Goal: Task Accomplishment & Management: Manage account settings

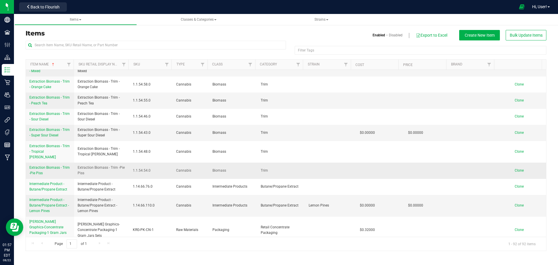
scroll to position [1477, 0]
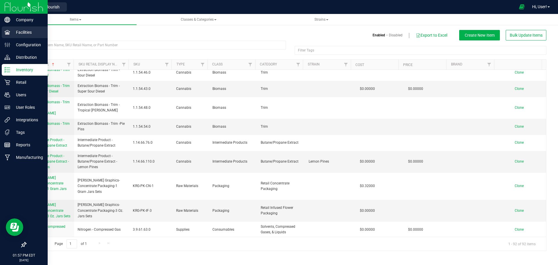
click at [32, 35] on p "Facilities" at bounding box center [27, 32] width 35 height 7
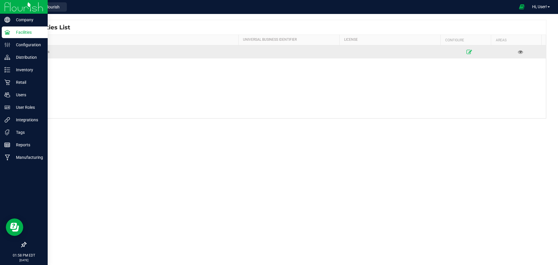
click at [467, 54] on icon at bounding box center [470, 52] width 6 height 4
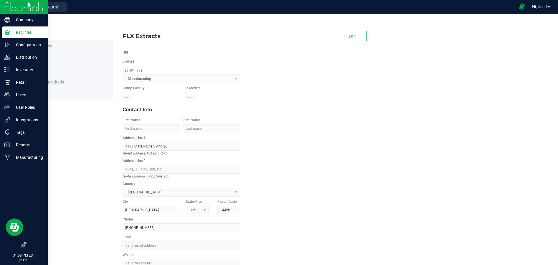
click at [35, 94] on span "Labels" at bounding box center [37, 94] width 12 height 5
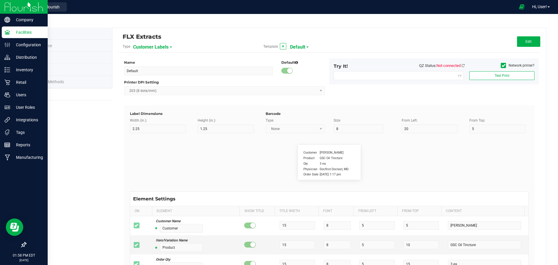
click at [168, 51] on div "Customer Labels" at bounding box center [165, 47] width 64 height 10
click at [168, 49] on div "Customer Labels" at bounding box center [165, 47] width 64 height 10
click at [168, 48] on div "Customer Labels" at bounding box center [165, 47] width 64 height 10
click at [166, 47] on span "Customer Labels" at bounding box center [150, 47] width 35 height 10
drag, startPoint x: 159, startPoint y: 83, endPoint x: 165, endPoint y: 81, distance: 6.3
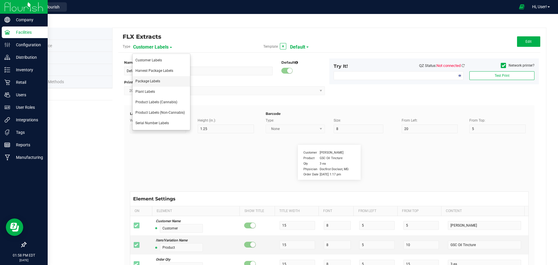
click at [165, 81] on li "Package Labels" at bounding box center [162, 81] width 58 height 10
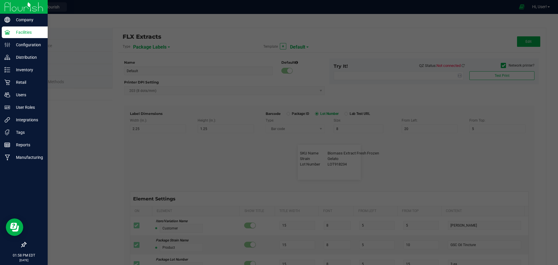
type input "10"
type input "15"
type input "25"
type input "SKU Name"
type input "25"
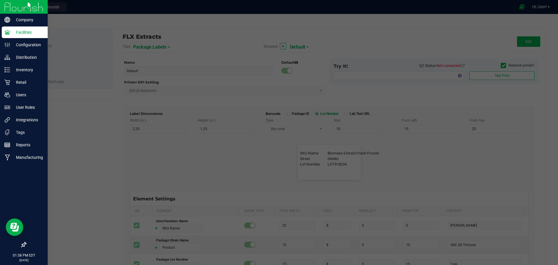
type input "10"
type input "2"
type input "Biomass Extract Fresh Frozen"
type input "Strain"
type input "25"
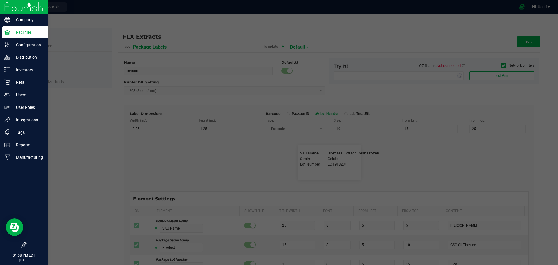
type input "10"
type input "2"
type input "Gelato"
type input "Lot Number"
type input "25"
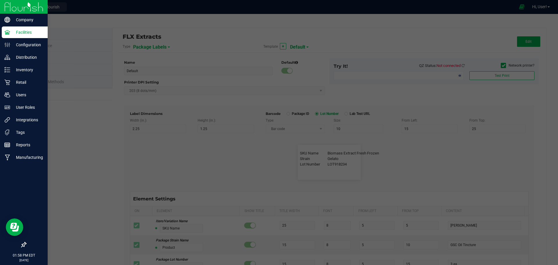
type input "10"
type input "2"
type input "LOT918234"
type input "Package ID"
type input "25"
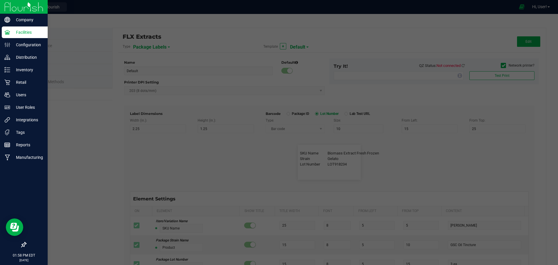
type input "10"
type input "5"
type input "CADMODS-20230420-096"
type input "Size"
type input "25"
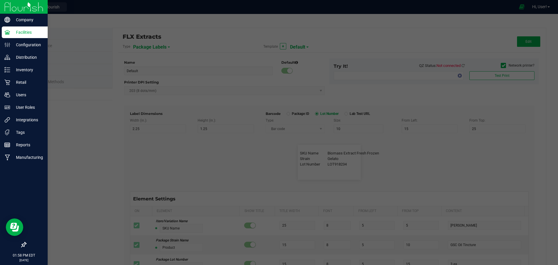
type input "10"
type input "20"
type input "44 ea"
type input "Package Date"
type input "25"
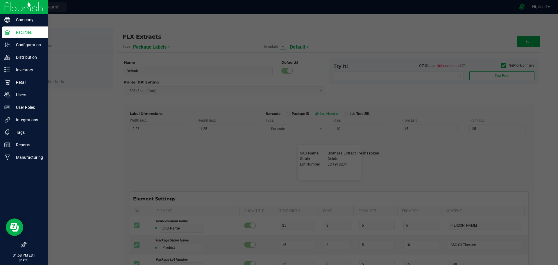
type input "10"
type input "25"
type input "[DATE] 10:14pm"
type input "SKU"
type input "25"
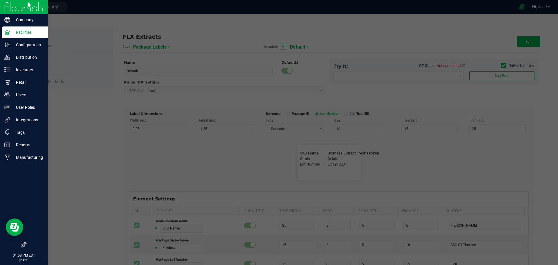
type input "10"
type input "30"
type input "42P017"
type input "Ref Field 1"
type input "25"
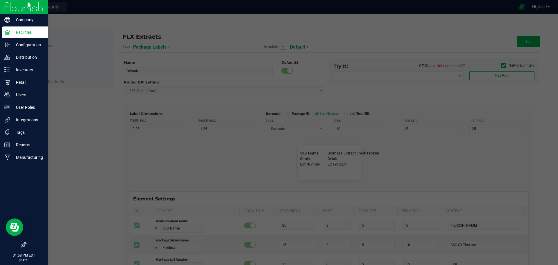
type input "10"
type input "35"
type input "Ref Field 1 Value"
type input "Ref Field 2"
type input "25"
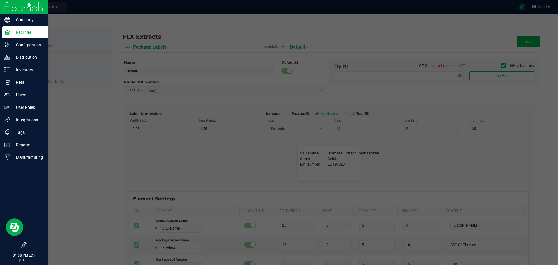
type input "10"
type input "35"
type input "Ref Field 2 Value"
type input "Ref Field 3"
type input "25"
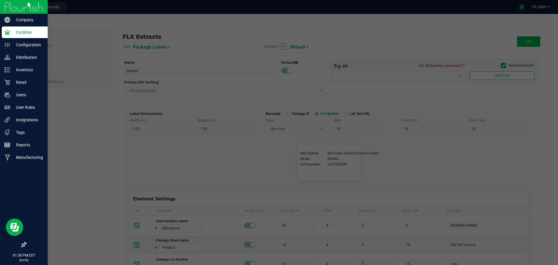
type input "10"
type input "35"
type input "Ref Field 3 Value"
type input "Item Ref Field 1"
type input "25"
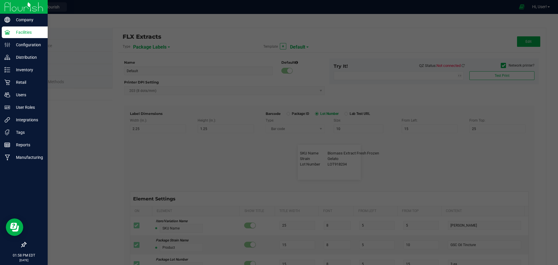
type input "10"
type input "35"
type input "Item Ref Field 1 Value"
type input "Item Ref Field 2"
type input "25"
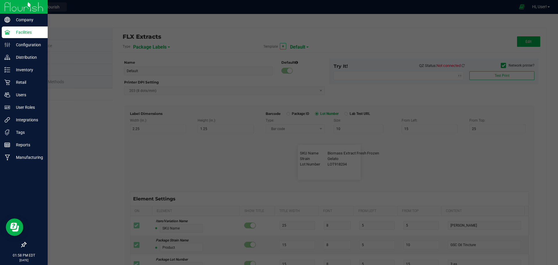
type input "10"
type input "35"
type input "Item Ref Field 2 Value"
type input "Item Ref Field 3"
type input "25"
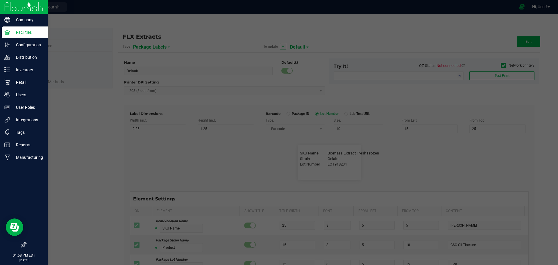
type input "10"
type input "35"
type input "Item Ref Field 3 Value"
type input "Item Ref Field 4"
type input "25"
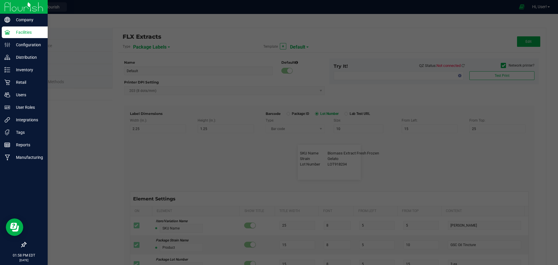
type input "10"
type input "35"
type input "Item Ref Field 4 Value"
type input "Item Ref Field 5"
type input "25"
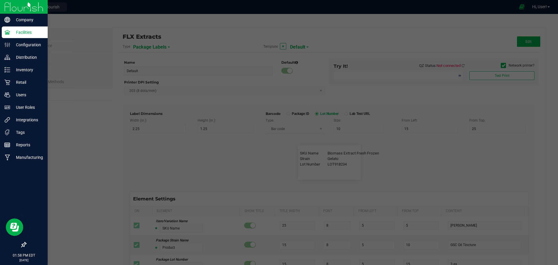
type input "10"
type input "35"
type input "Item Ref Field 5 Value"
type input "NDC Number"
type input "25"
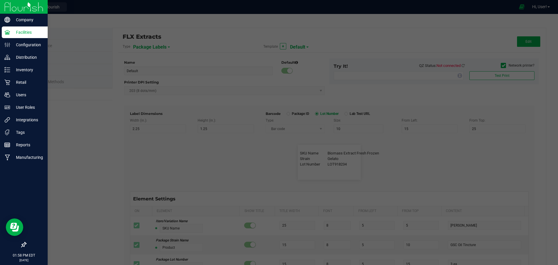
type input "10"
type input "35"
type input "[PHONE_NUMBER]"
type input "Number of Servings"
type input "25"
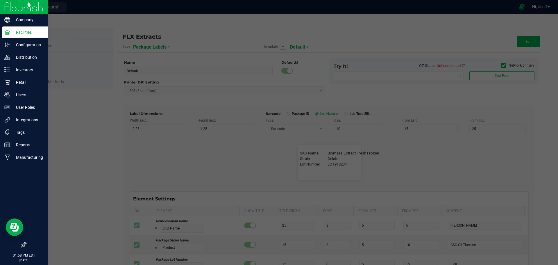
type input "10"
type input "35"
type input "4 servings/item"
type input "Serving Size"
type input "25"
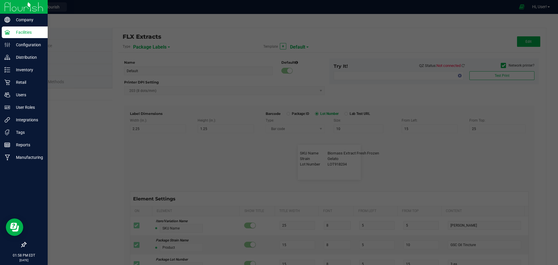
type input "10"
type input "35"
type input "1 cup"
type input "Serving Size (Grams)"
type input "25"
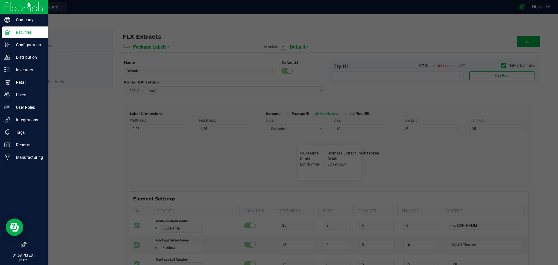
type input "10"
type input "35"
type input "4 g"
type input "Item Ingredients"
type input "25"
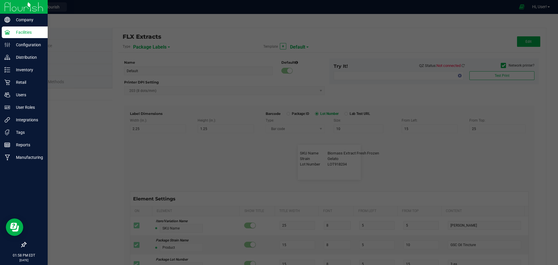
type input "10"
type input "35"
type input "Ingredient one, ingredient two"
type input "Allergens"
type input "25"
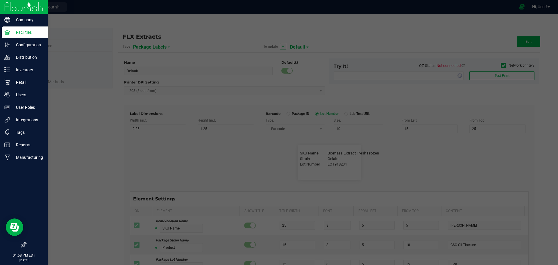
type input "10"
type input "35"
type input "Tree Nuts, Soy, Wheat"
type input "Feel"
type input "25"
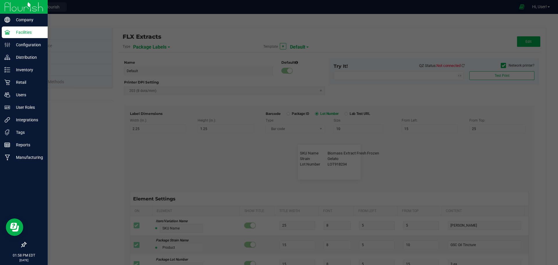
type input "10"
type input "35"
type input "Relaxed"
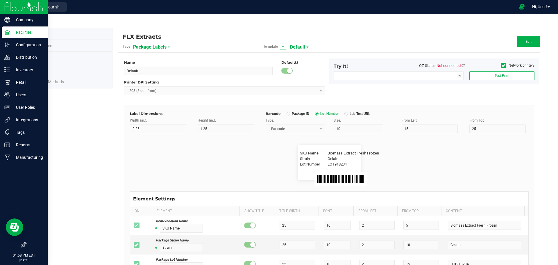
click at [166, 47] on div "Package Labels" at bounding box center [165, 47] width 64 height 10
click at [168, 47] on span at bounding box center [169, 47] width 2 height 1
click at [167, 100] on li "Product Labels (Cannabis)" at bounding box center [162, 102] width 58 height 10
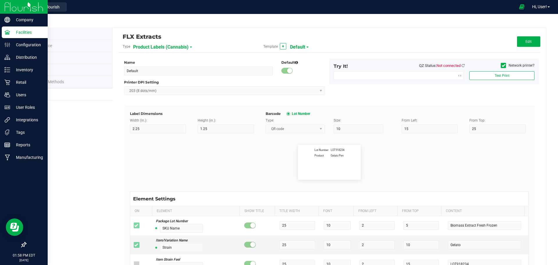
type input "30"
type input "3"
type input "Lot Number"
type input "15"
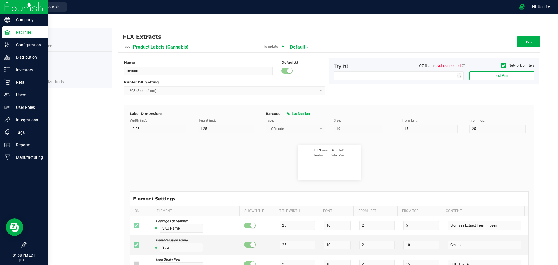
type input "7"
type input "15"
type input "3"
type input "LOT918234"
type input "Product"
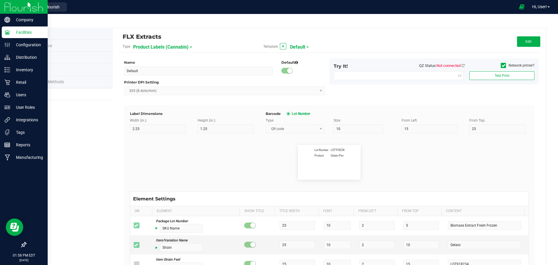
type input "15"
type input "7"
type input "15"
type input "8"
type input "Gelato Pen"
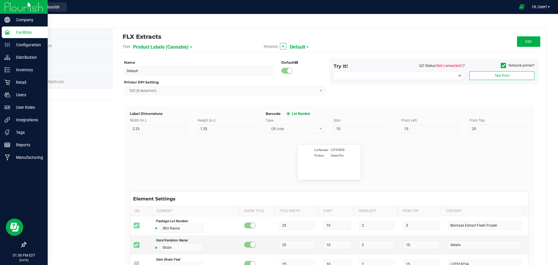
type input "Feel"
type input "15"
type input "7"
type input "15"
type input "13"
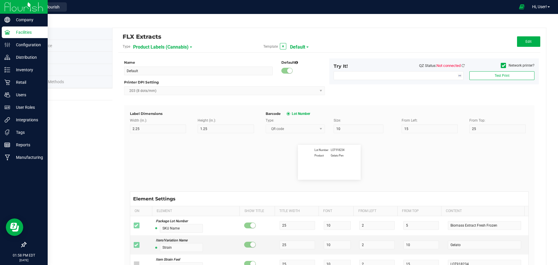
type input "Relaxed"
type input "SKU"
type input "15"
type input "7"
type input "15"
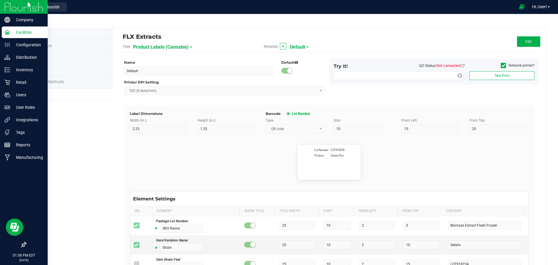
type input "18"
type input "Gelato Pen"
type input "Usable Cannabis per Unit"
type input "15"
type input "7"
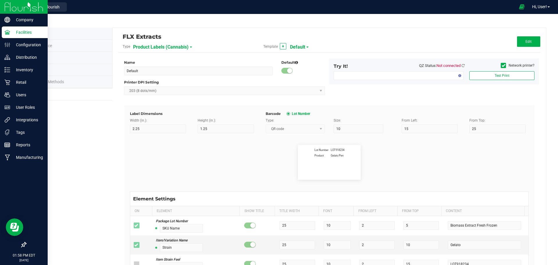
type input "15"
type input "18"
type input "25.73 g"
type input "Size"
type input "15"
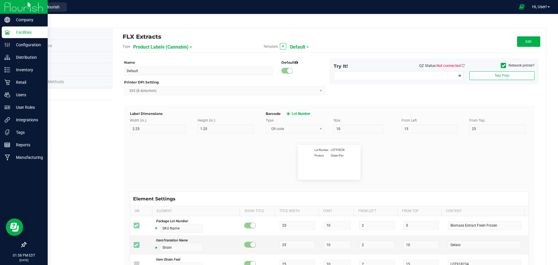
type input "7"
type input "15"
type input "18"
type input "3.5 g"
type input "Strain"
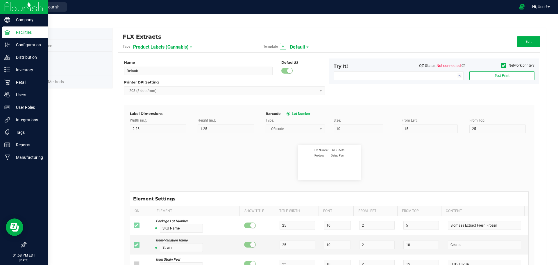
type input "15"
type input "7"
type input "15"
type input "18"
type input "Electric Lemonade"
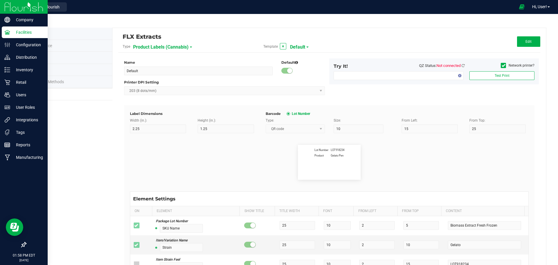
type input "TAC %"
type input "15"
type input "7"
type input "15"
type input "18"
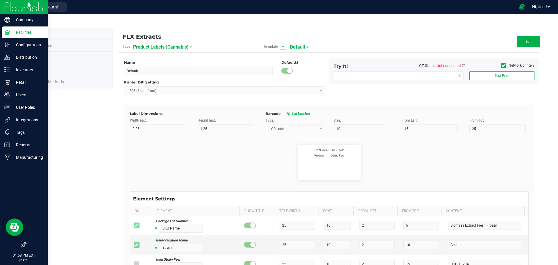
type input "34.72"
type input "Total Terpenes %"
type input "15"
type input "7"
type input "15"
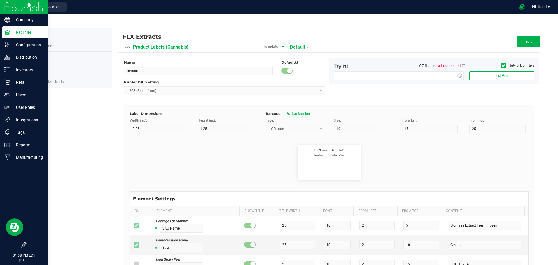
type input "18"
type input "34.72"
type input "THC %"
type input "15"
type input "7"
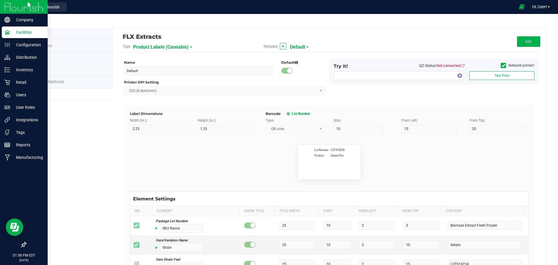
type input "15"
type input "18"
type input "21.5"
type input "THCA %"
type input "15"
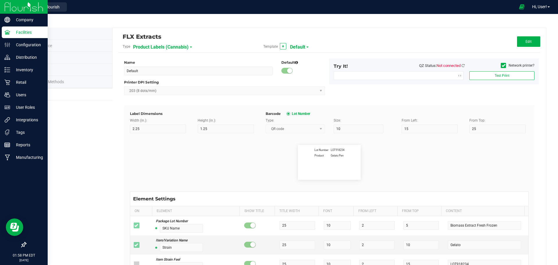
type input "7"
type input "15"
type input "18"
type input "4.19"
type input "CBD %"
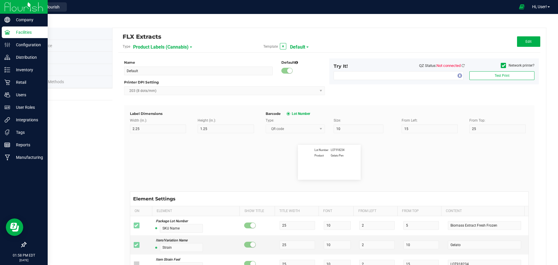
type input "15"
type input "7"
type input "15"
type input "18"
type input "3.6"
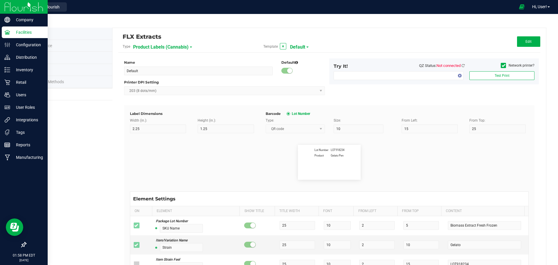
type input "CBDA %"
type input "15"
type input "7"
type input "15"
type input "18"
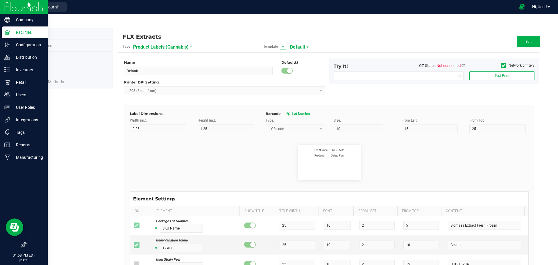
type input "1.91"
type input "CBG %"
type input "15"
type input "7"
type input "15"
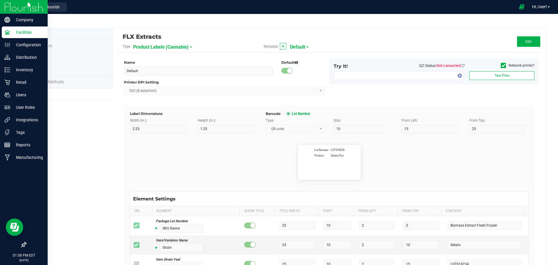
type input "18"
type input "1.24"
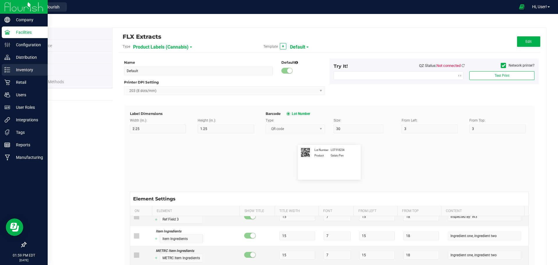
click at [25, 66] on div "Inventory" at bounding box center [25, 70] width 46 height 12
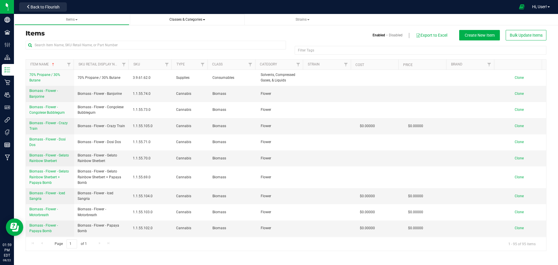
click at [194, 23] on link "Classes & Categories" at bounding box center [187, 19] width 115 height 11
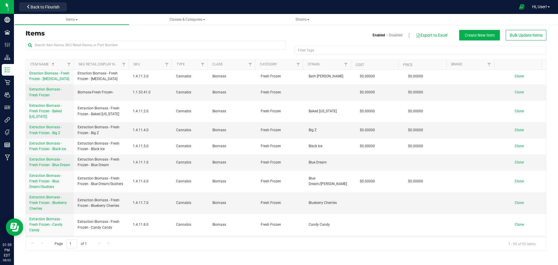
scroll to position [378, 0]
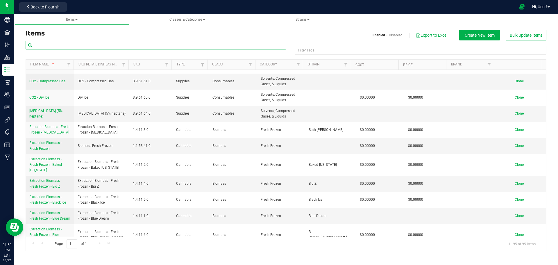
click at [64, 48] on input "text" at bounding box center [156, 45] width 261 height 9
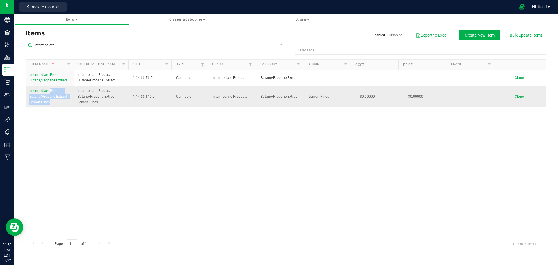
drag, startPoint x: 27, startPoint y: 95, endPoint x: 67, endPoint y: 95, distance: 39.9
click at [67, 95] on td "Intermediate Product - Butane/Propane Extract - Lemon Pines" at bounding box center [50, 97] width 48 height 22
click at [92, 143] on div "Intermediate Product - Butane/Propane Extract Intermediate Product - Butane/Pro…" at bounding box center [286, 153] width 521 height 167
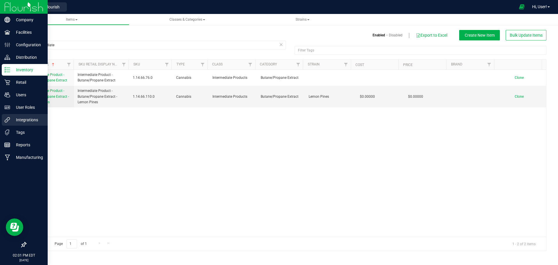
click at [20, 123] on p "Integrations" at bounding box center [27, 119] width 35 height 7
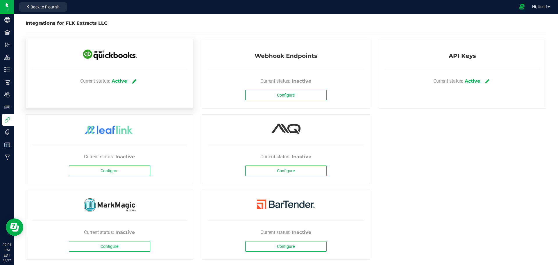
click at [132, 81] on link at bounding box center [135, 81] width 10 height 10
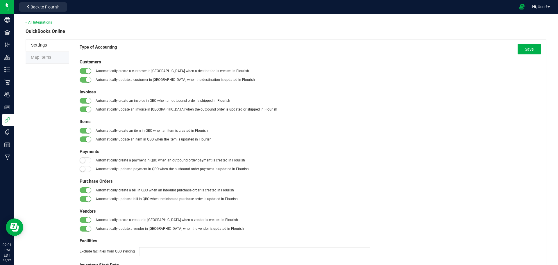
drag, startPoint x: 49, startPoint y: 65, endPoint x: 52, endPoint y: 58, distance: 7.8
click at [49, 65] on div "Settings Map Items Type of Accounting Save Customers Automatically create a cus…" at bounding box center [286, 202] width 521 height 326
click at [52, 57] on li "Map Items" at bounding box center [48, 58] width 44 height 12
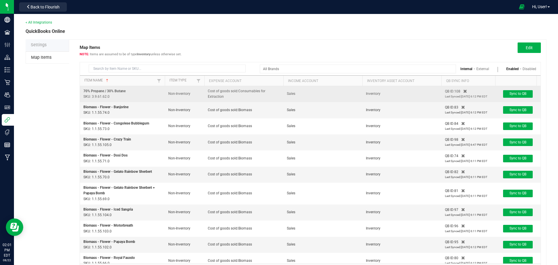
drag, startPoint x: 243, startPoint y: 97, endPoint x: 186, endPoint y: 86, distance: 58.2
click at [186, 86] on tr "70% Propane / 30% Butane SKU: 3.9.61.62.0 Non-Inventory Cost of goods sold:Cons…" at bounding box center [310, 94] width 461 height 16
click at [222, 95] on span "Cost of goods sold:Consumables for Extraction" at bounding box center [237, 94] width 58 height 10
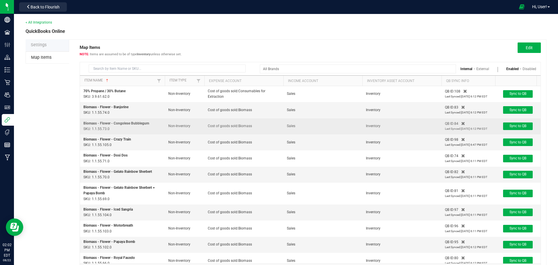
drag, startPoint x: 252, startPoint y: 123, endPoint x: 207, endPoint y: 127, distance: 45.6
click at [207, 127] on td "Cost of goods sold:Biomass" at bounding box center [243, 126] width 79 height 16
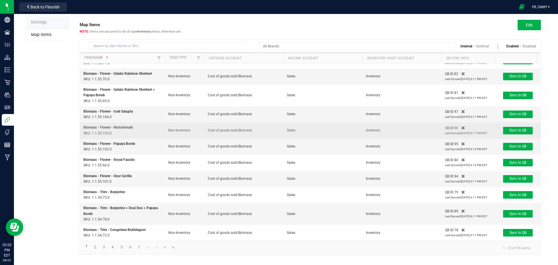
scroll to position [30, 0]
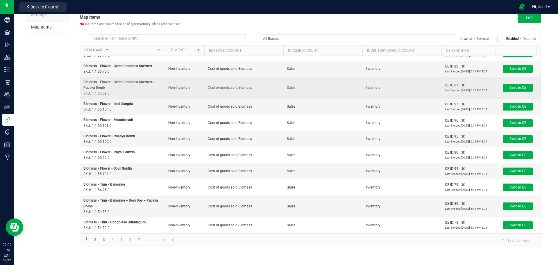
drag, startPoint x: 191, startPoint y: 83, endPoint x: 167, endPoint y: 83, distance: 23.6
click at [167, 83] on td "Non-Inventory" at bounding box center [185, 88] width 40 height 22
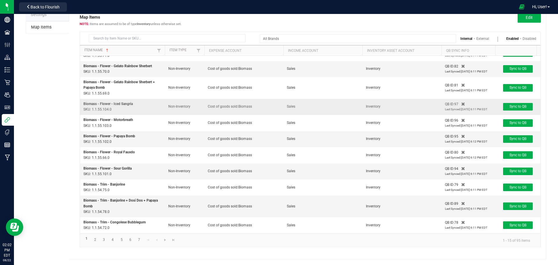
drag, startPoint x: 190, startPoint y: 102, endPoint x: 168, endPoint y: 103, distance: 22.1
click at [168, 103] on td "Non-Inventory" at bounding box center [185, 107] width 40 height 16
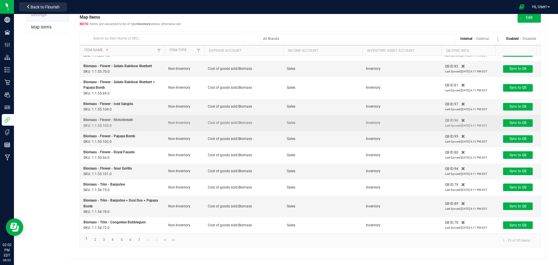
click at [188, 116] on td "Non-Inventory" at bounding box center [185, 123] width 40 height 16
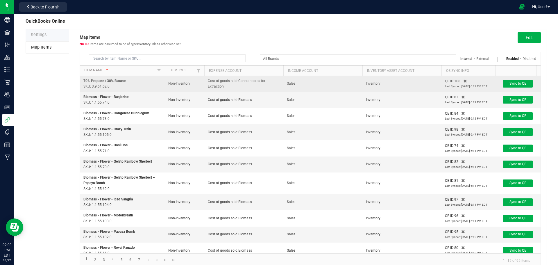
scroll to position [0, 0]
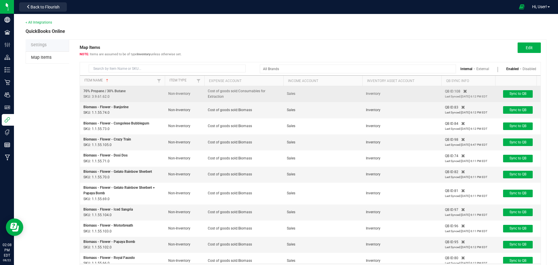
drag, startPoint x: 83, startPoint y: 91, endPoint x: 124, endPoint y: 98, distance: 41.5
click at [127, 98] on td "70% Propane / 30% Butane SKU: 3.9.61.62.0" at bounding box center [122, 94] width 85 height 16
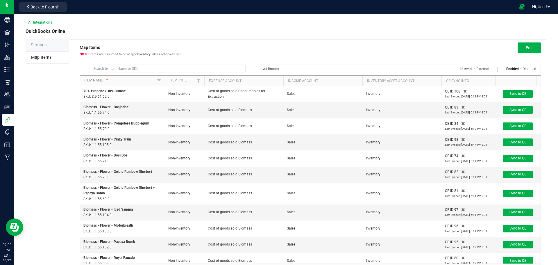
click at [68, 118] on div "Settings Map Items Map Items Items are assumed to be of type Inventory unless o…" at bounding box center [286, 164] width 521 height 250
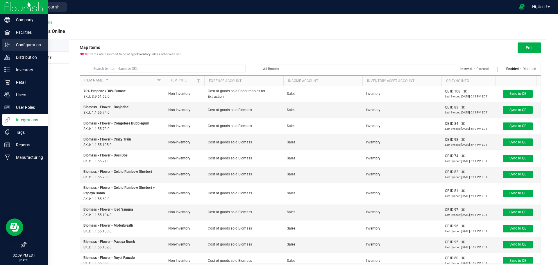
click at [24, 46] on p "Configuration" at bounding box center [27, 44] width 35 height 7
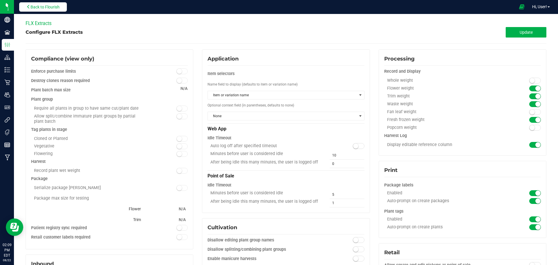
click at [54, 8] on span "Back to Flourish" at bounding box center [45, 7] width 29 height 5
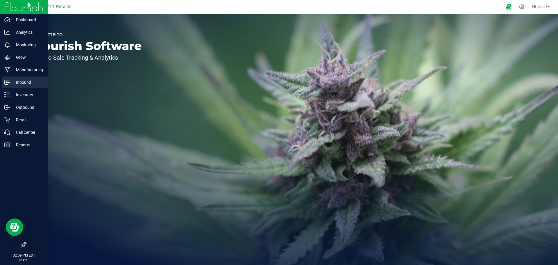
click at [22, 79] on div "Inbound" at bounding box center [25, 82] width 46 height 12
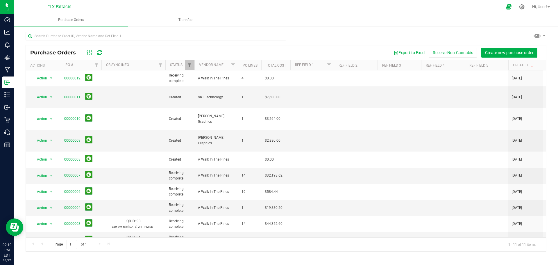
click at [327, 49] on div "Export to Excel Receive Non-Cannabis Create new purchase order" at bounding box center [325, 53] width 434 height 10
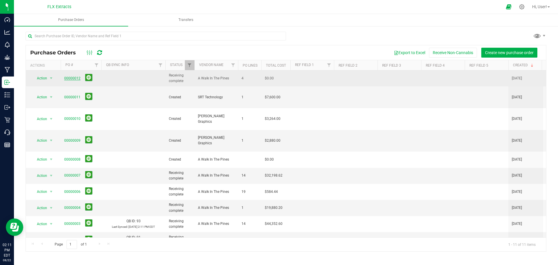
click at [71, 79] on link "00000012" at bounding box center [72, 78] width 16 height 4
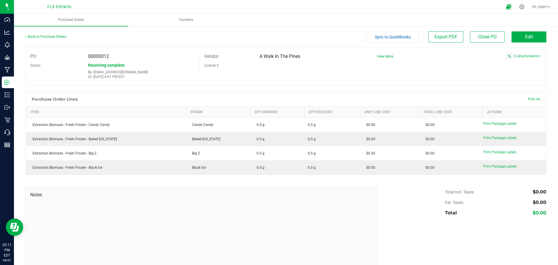
drag, startPoint x: 241, startPoint y: 73, endPoint x: 244, endPoint y: 75, distance: 3.1
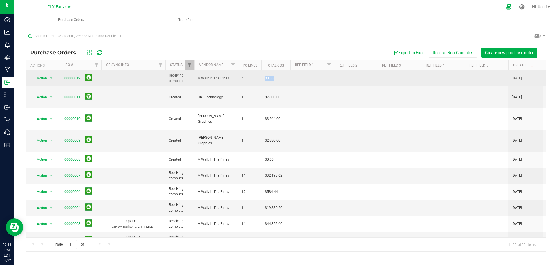
drag, startPoint x: 264, startPoint y: 76, endPoint x: 276, endPoint y: 76, distance: 12.5
click at [276, 76] on td "$0.00" at bounding box center [275, 78] width 29 height 16
drag, startPoint x: 231, startPoint y: 76, endPoint x: 192, endPoint y: 77, distance: 39.6
click at [192, 77] on tr "Action Action Close purchase order Edit purchase order PO audit log Re-order Vi…" at bounding box center [379, 78] width 707 height 16
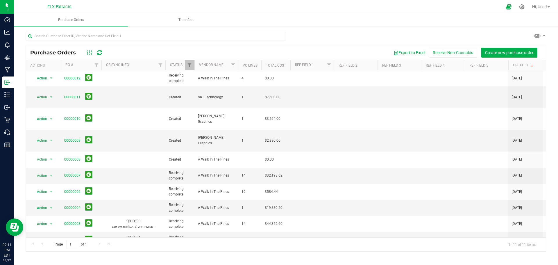
click at [319, 52] on div "Export to Excel Receive Non-Cannabis Create new purchase order" at bounding box center [325, 53] width 434 height 10
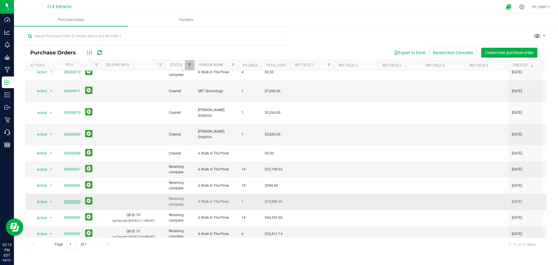
click at [70, 200] on link "00000004" at bounding box center [72, 202] width 16 height 4
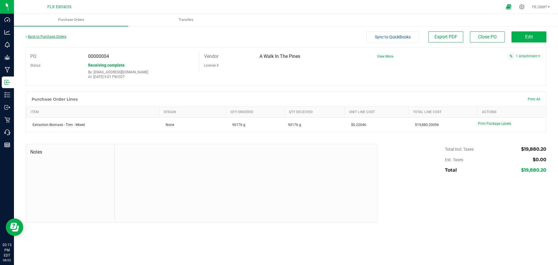
click at [62, 35] on link "Back to Purchase Orders" at bounding box center [46, 37] width 41 height 4
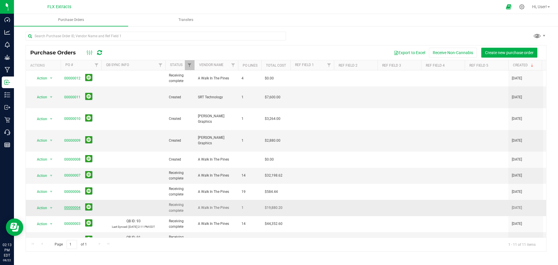
click at [75, 206] on link "00000004" at bounding box center [72, 208] width 16 height 4
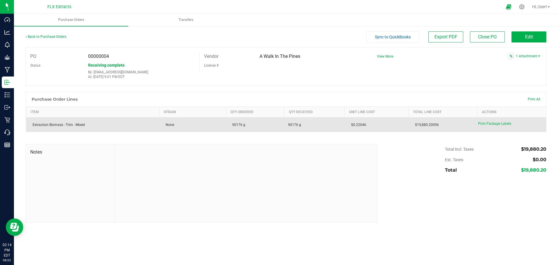
drag, startPoint x: 131, startPoint y: 127, endPoint x: 162, endPoint y: 131, distance: 31.1
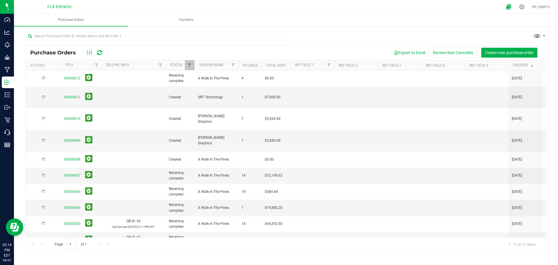
click at [76, 238] on link "00000002" at bounding box center [72, 240] width 16 height 4
click at [72, 206] on link "00000004" at bounding box center [72, 208] width 16 height 4
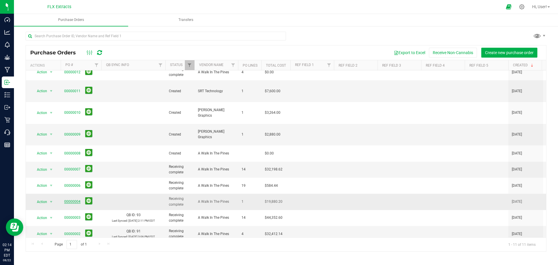
click at [73, 200] on link "00000004" at bounding box center [72, 202] width 16 height 4
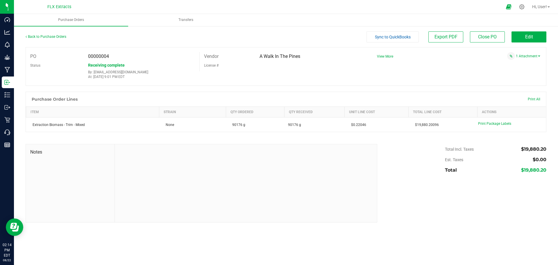
click at [399, 34] on button "Sync to QuickBooks" at bounding box center [393, 36] width 52 height 11
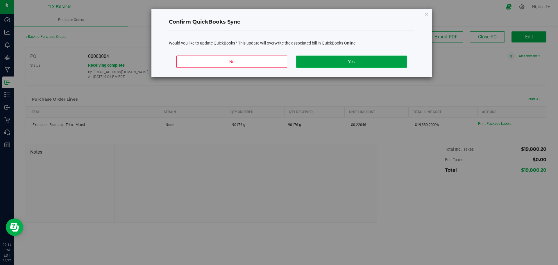
click at [369, 60] on button "Yes" at bounding box center [351, 62] width 111 height 12
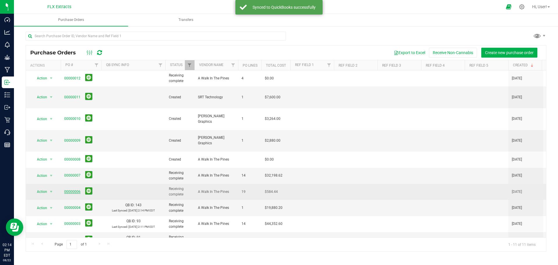
click at [77, 190] on link "00000006" at bounding box center [72, 192] width 16 height 4
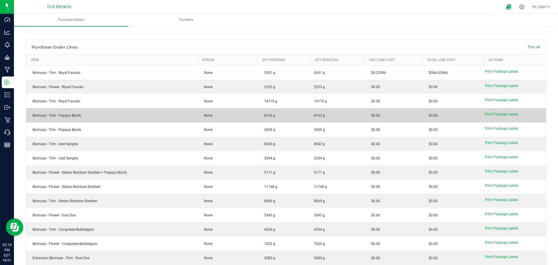
scroll to position [46, 0]
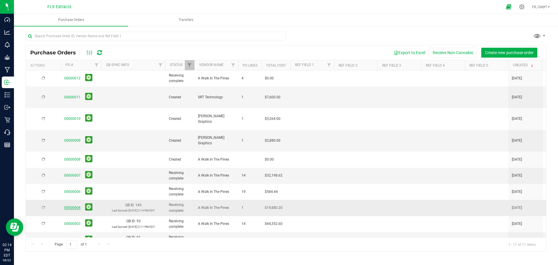
click at [75, 206] on link "00000004" at bounding box center [72, 208] width 16 height 4
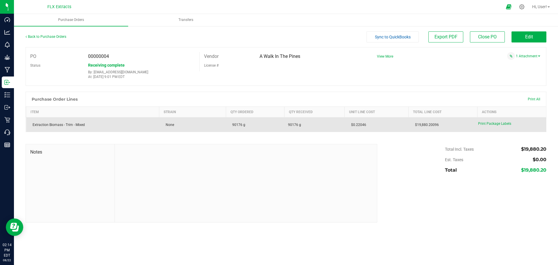
drag, startPoint x: 368, startPoint y: 125, endPoint x: 353, endPoint y: 122, distance: 15.3
click at [353, 122] on td "$0.22046" at bounding box center [377, 124] width 64 height 15
copy span "0.22046"
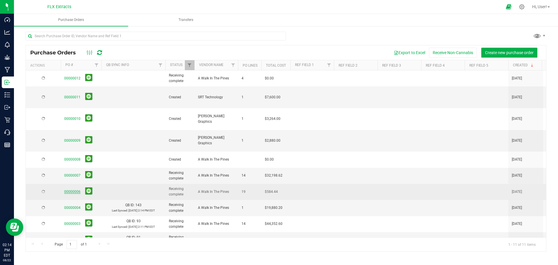
click at [76, 190] on link "00000006" at bounding box center [72, 192] width 16 height 4
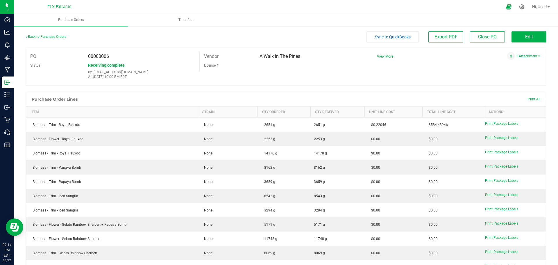
click at [516, 29] on div "Back to Purchase Orders Sync to QuickBooks Export PDF Close PO Edit PO 00000006…" at bounding box center [286, 255] width 544 height 459
click at [515, 38] on button "Edit" at bounding box center [529, 36] width 35 height 11
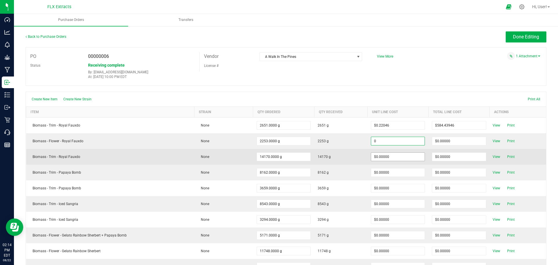
paste input ".22046"
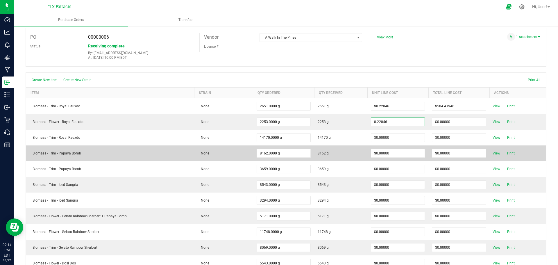
scroll to position [29, 0]
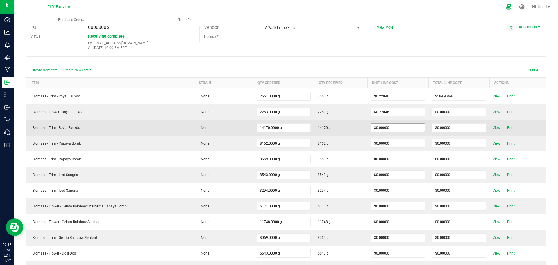
click at [247, 133] on body "Dashboard Analytics Monitoring Grow Manufacturing Inbound Inventory Outbound Re…" at bounding box center [279, 132] width 558 height 265
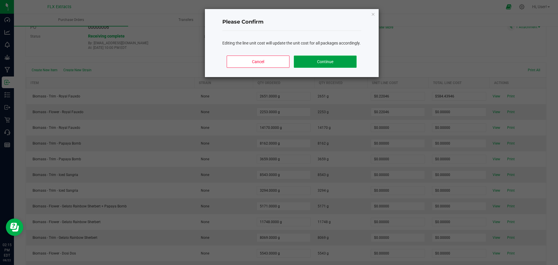
click at [332, 68] on button "Continue" at bounding box center [325, 62] width 63 height 12
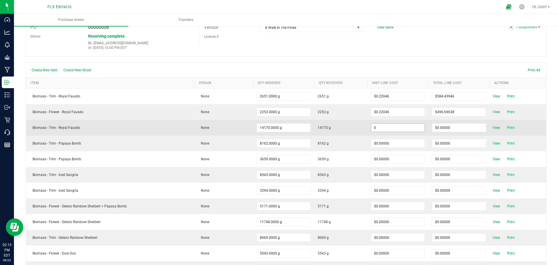
click at [397, 128] on input "0" at bounding box center [398, 128] width 54 height 8
paste input ".22046"
click at [357, 129] on body "Dashboard Analytics Monitoring Grow Manufacturing Inbound Inventory Outbound Re…" at bounding box center [279, 132] width 558 height 265
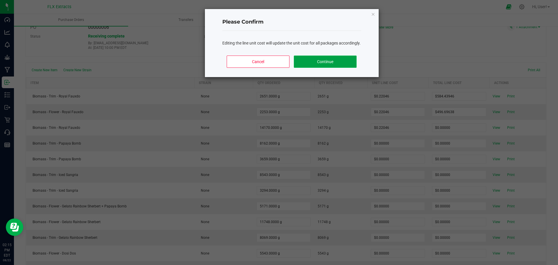
click at [334, 64] on button "Continue" at bounding box center [325, 62] width 63 height 12
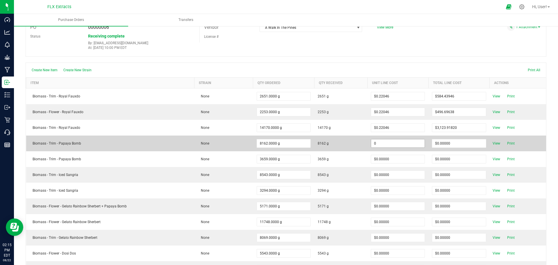
click at [390, 144] on input "0" at bounding box center [398, 143] width 54 height 8
paste input ".22046"
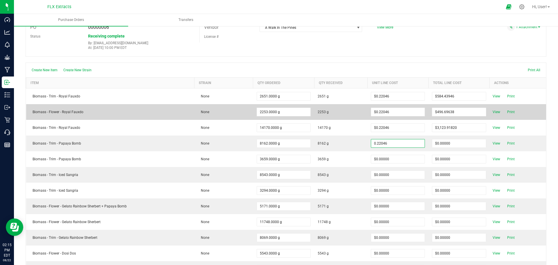
click at [344, 117] on body "Dashboard Analytics Monitoring Grow Manufacturing Inbound Inventory Outbound Re…" at bounding box center [279, 132] width 558 height 265
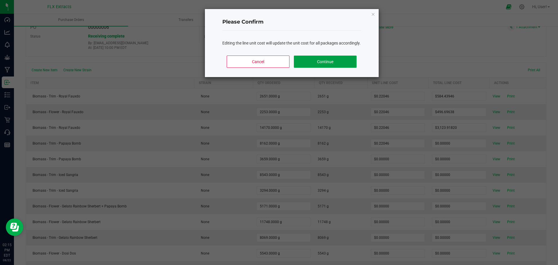
click at [317, 67] on button "Continue" at bounding box center [325, 62] width 63 height 12
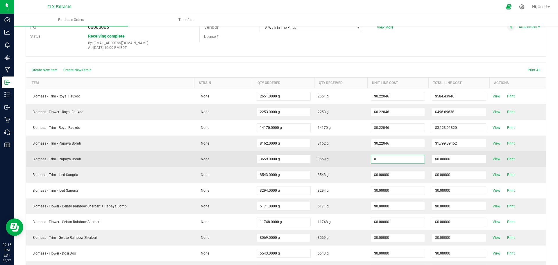
click at [391, 162] on input "0" at bounding box center [398, 159] width 54 height 8
paste input ".22046"
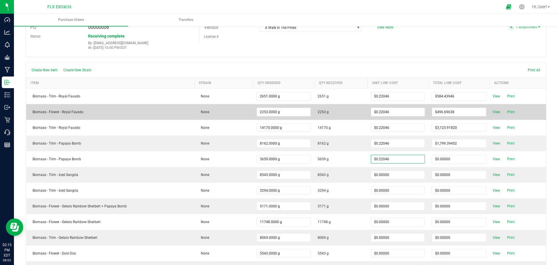
click at [324, 112] on body "Dashboard Analytics Monitoring Grow Manufacturing Inbound Inventory Outbound Re…" at bounding box center [279, 132] width 558 height 265
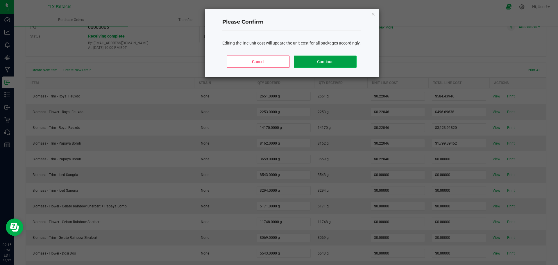
click at [323, 68] on button "Continue" at bounding box center [325, 62] width 63 height 12
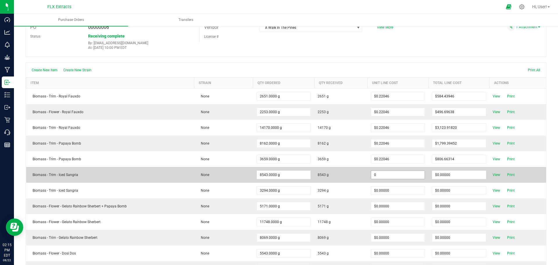
click at [398, 176] on input "0" at bounding box center [398, 175] width 54 height 8
paste input ".22046"
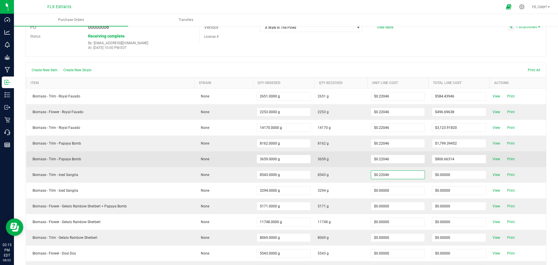
click at [341, 161] on body "Dashboard Analytics Monitoring Grow Manufacturing Inbound Inventory Outbound Re…" at bounding box center [279, 132] width 558 height 265
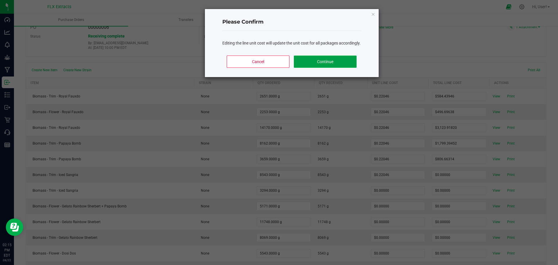
click at [319, 68] on button "Continue" at bounding box center [325, 62] width 63 height 12
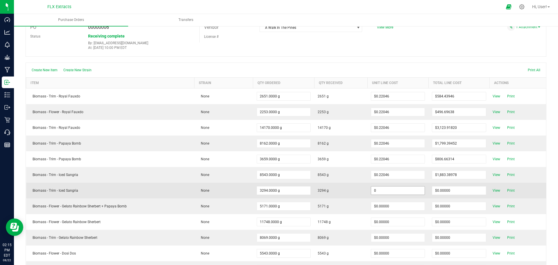
click at [392, 189] on input "0" at bounding box center [398, 190] width 54 height 8
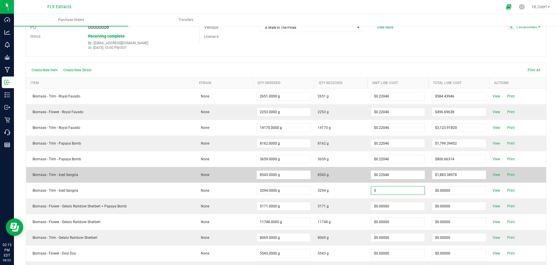
paste input ".22046"
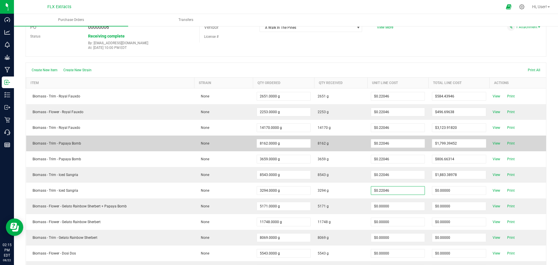
click at [322, 148] on body "Dashboard Analytics Monitoring Grow Manufacturing Inbound Inventory Outbound Re…" at bounding box center [279, 132] width 558 height 265
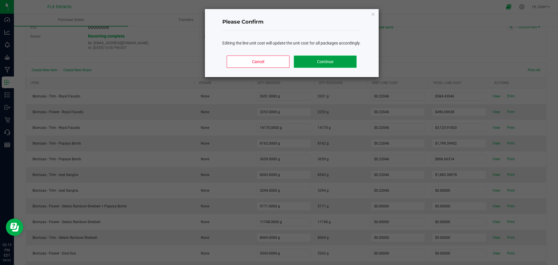
click at [307, 62] on button "Continue" at bounding box center [325, 62] width 63 height 12
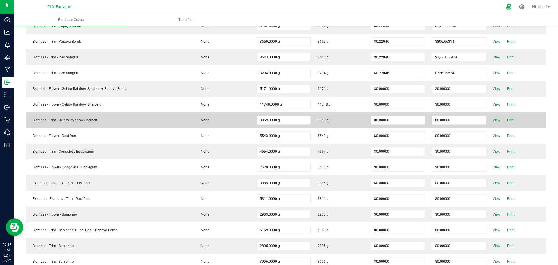
scroll to position [174, 0]
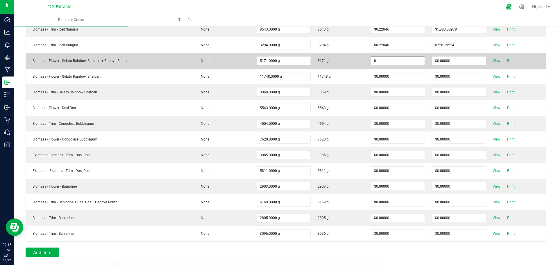
click at [396, 63] on input "0" at bounding box center [398, 61] width 54 height 8
paste input ".22046"
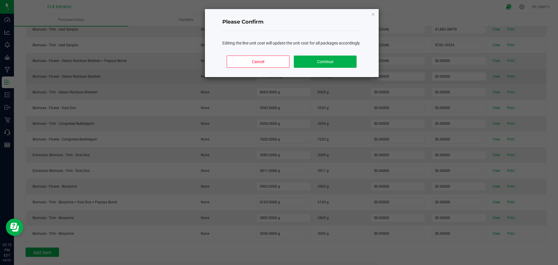
click at [348, 70] on body "Dashboard Analytics Monitoring Grow Manufacturing Inbound Inventory Outbound Re…" at bounding box center [279, 132] width 558 height 265
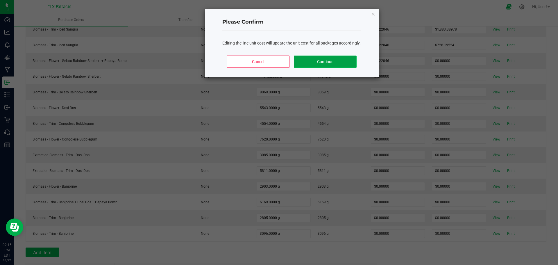
click at [347, 68] on button "Continue" at bounding box center [325, 62] width 63 height 12
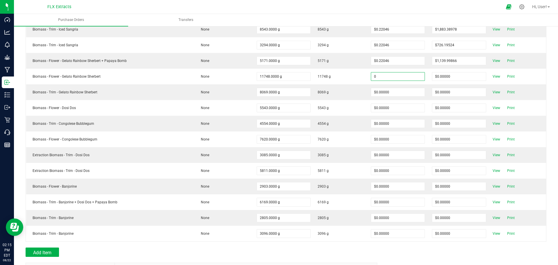
click at [401, 78] on input "0" at bounding box center [398, 76] width 54 height 8
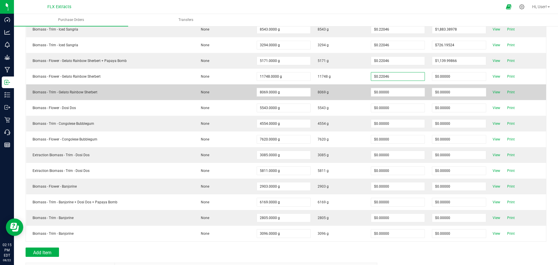
click at [348, 95] on body "Dashboard Analytics Monitoring Grow Manufacturing Inbound Inventory Outbound Re…" at bounding box center [279, 132] width 558 height 265
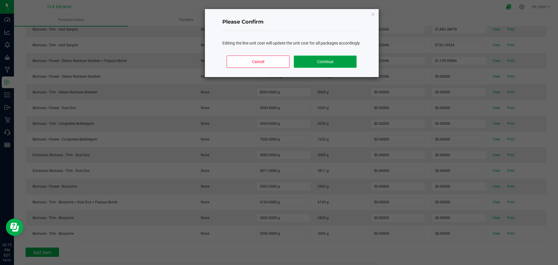
click at [352, 68] on button "Continue" at bounding box center [325, 62] width 63 height 12
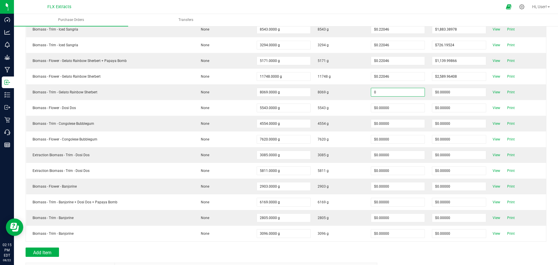
click at [391, 92] on input "0" at bounding box center [398, 92] width 54 height 8
paste input ".22046"
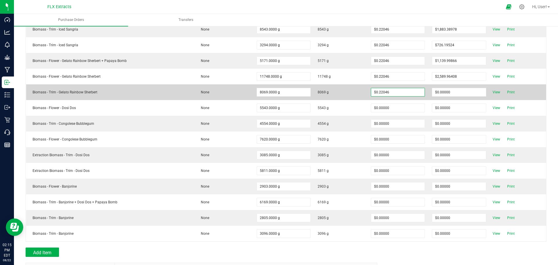
click at [350, 94] on body "Dashboard Analytics Monitoring Grow Manufacturing Inbound Inventory Outbound Re…" at bounding box center [279, 132] width 558 height 265
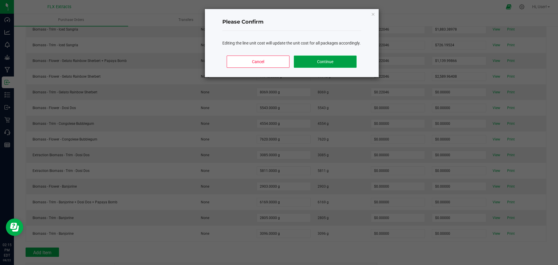
click at [342, 68] on button "Continue" at bounding box center [325, 62] width 63 height 12
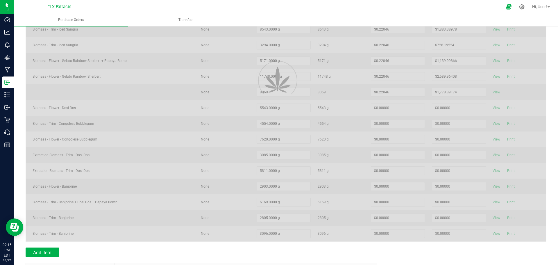
click at [385, 110] on div at bounding box center [286, 79] width 521 height 324
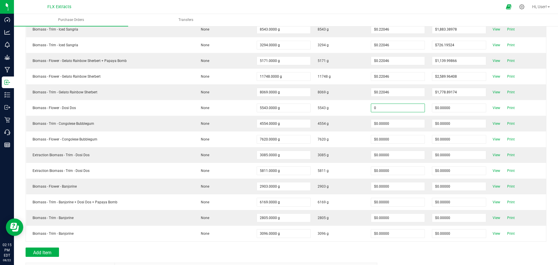
click at [385, 109] on input "0" at bounding box center [398, 108] width 54 height 8
paste input ".22046"
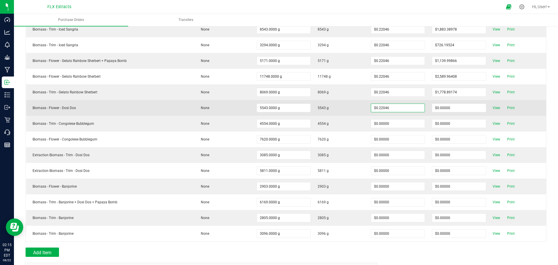
click at [360, 110] on body "Dashboard Analytics Monitoring Grow Manufacturing Inbound Inventory Outbound Re…" at bounding box center [279, 132] width 558 height 265
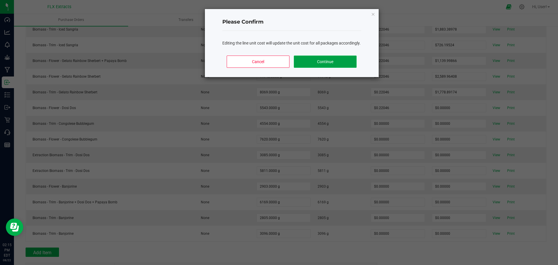
click at [350, 68] on button "Continue" at bounding box center [325, 62] width 63 height 12
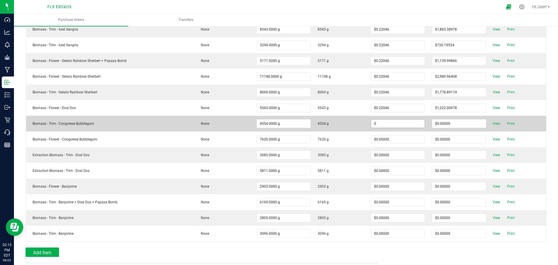
click at [382, 123] on input "0" at bounding box center [398, 124] width 54 height 8
paste input ".22046"
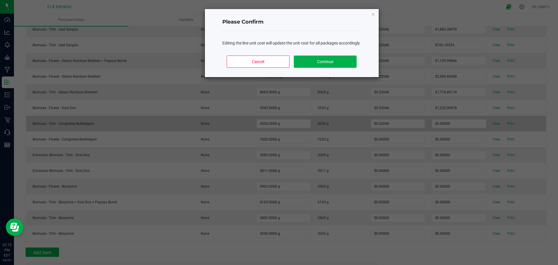
click at [350, 122] on body "Dashboard Analytics Monitoring Grow Manufacturing Inbound Inventory Outbound Re…" at bounding box center [279, 132] width 558 height 265
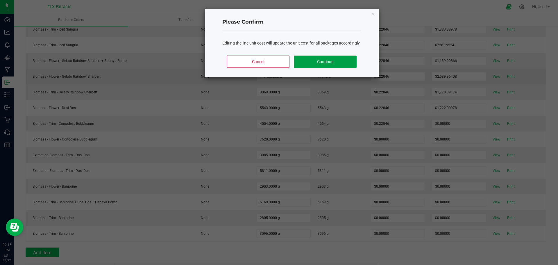
drag, startPoint x: 342, startPoint y: 70, endPoint x: 347, endPoint y: 79, distance: 10.1
click at [341, 68] on button "Continue" at bounding box center [325, 62] width 63 height 12
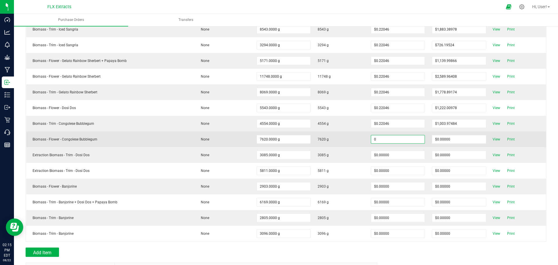
click at [383, 138] on input "0" at bounding box center [398, 139] width 54 height 8
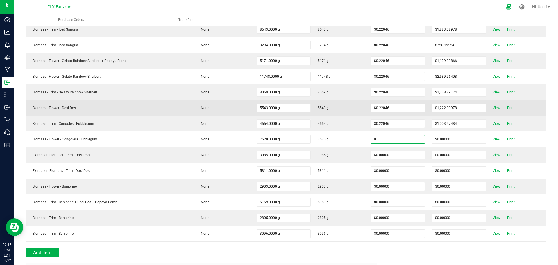
paste input ".22046"
click at [350, 107] on body "Dashboard Analytics Monitoring Grow Manufacturing Inbound Inventory Outbound Re…" at bounding box center [279, 132] width 558 height 265
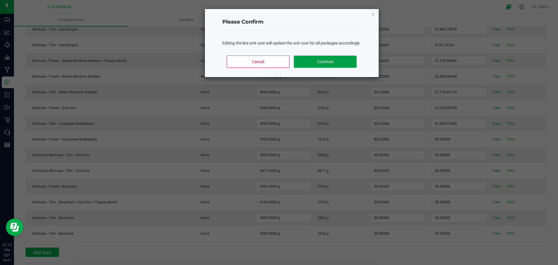
click at [337, 68] on button "Continue" at bounding box center [325, 62] width 63 height 12
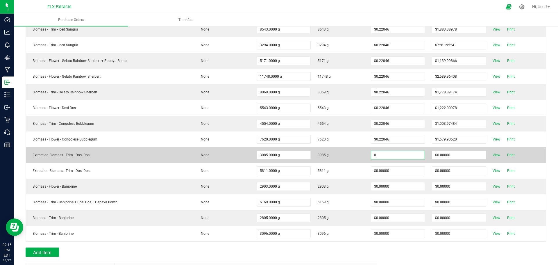
click at [389, 156] on input "0" at bounding box center [398, 155] width 54 height 8
paste input ".22046"
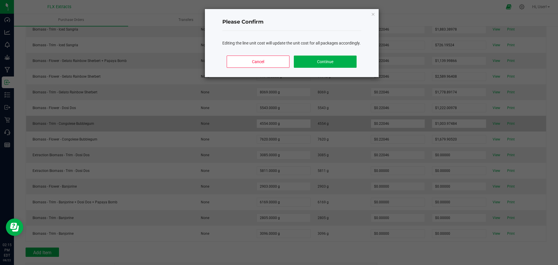
click at [338, 124] on body "Dashboard Analytics Monitoring Grow Manufacturing Inbound Inventory Outbound Re…" at bounding box center [279, 132] width 558 height 265
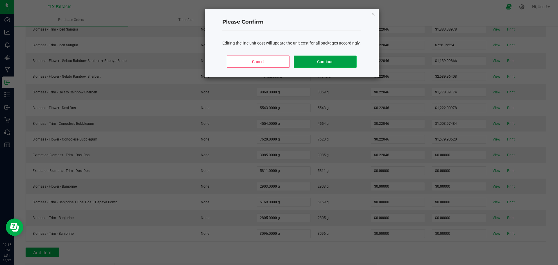
click at [327, 67] on button "Continue" at bounding box center [325, 62] width 63 height 12
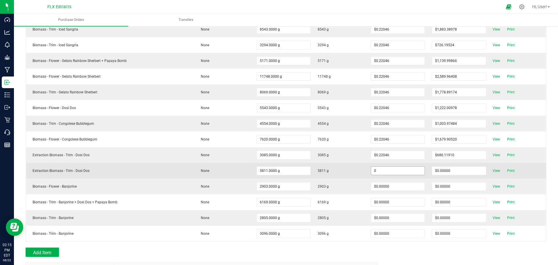
click at [381, 172] on input "0" at bounding box center [398, 171] width 54 height 8
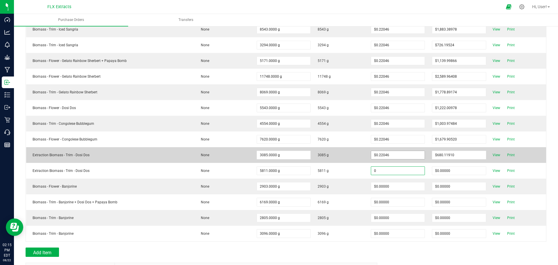
paste input ".22046"
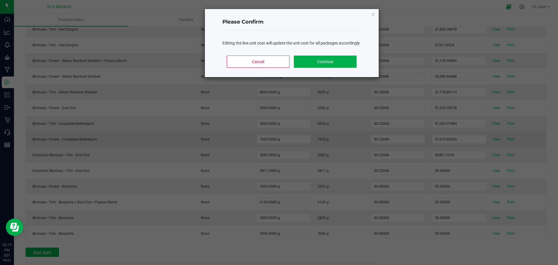
click at [366, 138] on body "Dashboard Analytics Monitoring Grow Manufacturing Inbound Inventory Outbound Re…" at bounding box center [279, 132] width 558 height 265
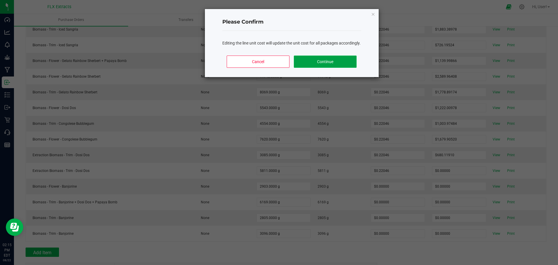
click at [348, 63] on button "Continue" at bounding box center [325, 62] width 63 height 12
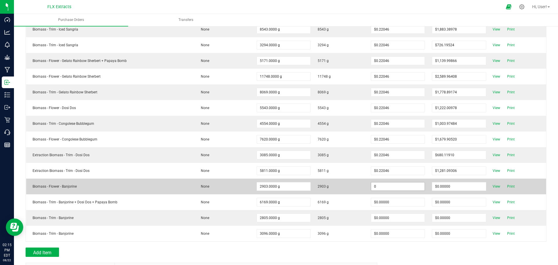
click at [407, 188] on input "0" at bounding box center [398, 186] width 54 height 8
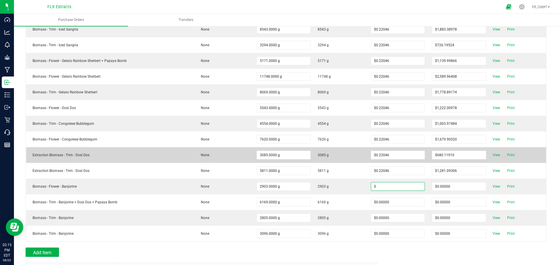
paste input ".22046"
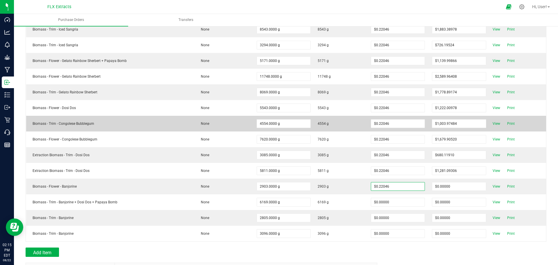
click at [349, 120] on body "Dashboard Analytics Monitoring Grow Manufacturing Inbound Inventory Outbound Re…" at bounding box center [279, 132] width 558 height 265
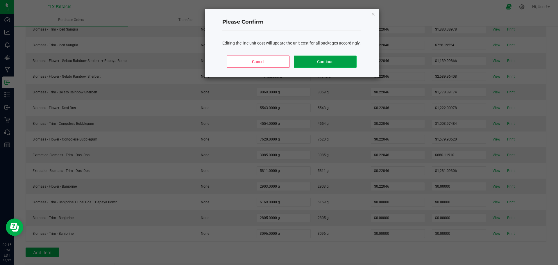
click at [343, 64] on button "Continue" at bounding box center [325, 62] width 63 height 12
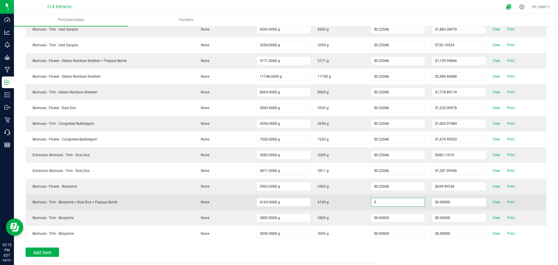
click at [406, 201] on input "0" at bounding box center [398, 202] width 54 height 8
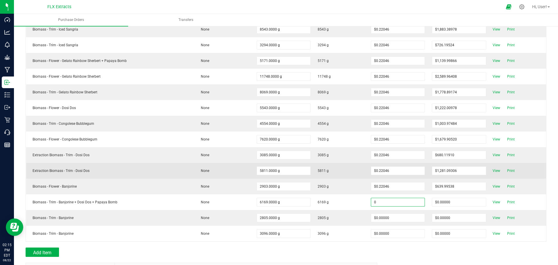
paste input ".22046"
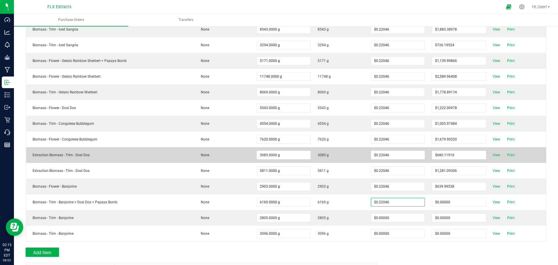
click at [336, 163] on body "Dashboard Analytics Monitoring Grow Manufacturing Inbound Inventory Outbound Re…" at bounding box center [279, 132] width 558 height 265
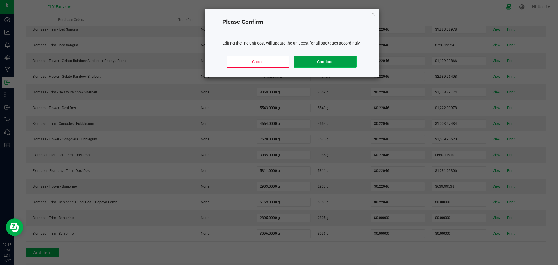
click at [320, 68] on button "Continue" at bounding box center [325, 62] width 63 height 12
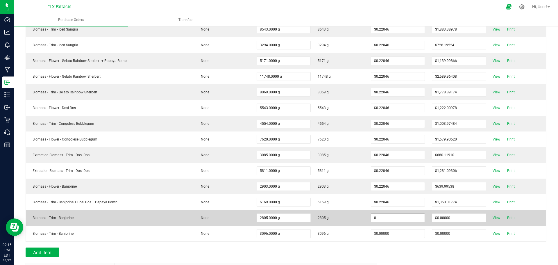
click at [396, 220] on input "0" at bounding box center [398, 218] width 54 height 8
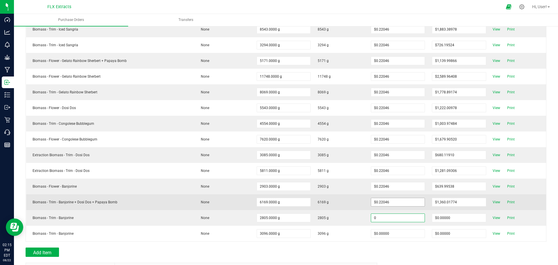
paste input ".22046"
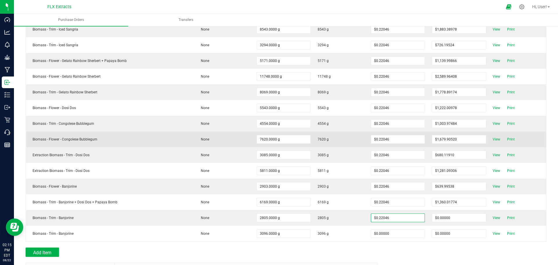
click at [344, 146] on body "Dashboard Analytics Monitoring Grow Manufacturing Inbound Inventory Outbound Re…" at bounding box center [279, 132] width 558 height 265
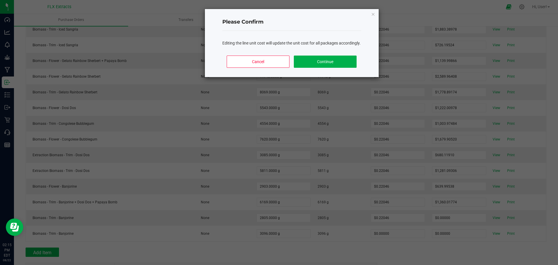
click at [331, 76] on div "Cancel Continue" at bounding box center [291, 64] width 139 height 26
click at [330, 68] on button "Continue" at bounding box center [325, 62] width 63 height 12
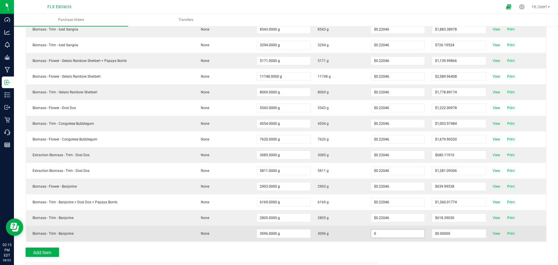
click at [397, 233] on input "0" at bounding box center [398, 233] width 54 height 8
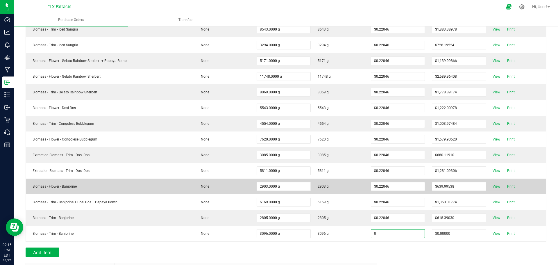
paste input ".22046"
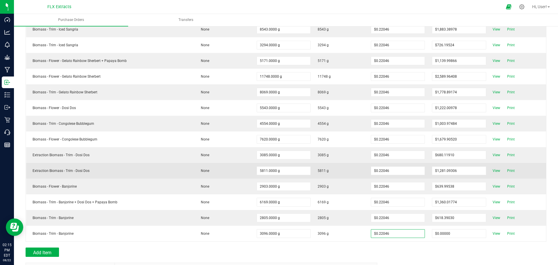
click at [358, 168] on body "Dashboard Analytics Monitoring Grow Manufacturing Inbound Inventory Outbound Re…" at bounding box center [279, 132] width 558 height 265
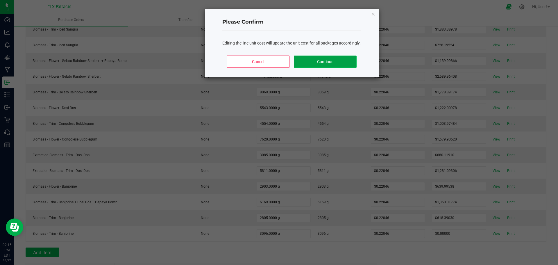
drag, startPoint x: 341, startPoint y: 62, endPoint x: 345, endPoint y: 73, distance: 11.8
click at [340, 56] on div "Please Confirm Editing the line unit cost will update the unit cost for all pac…" at bounding box center [292, 43] width 174 height 68
click at [330, 77] on div "Cancel Continue" at bounding box center [291, 64] width 139 height 26
click at [332, 68] on button "Continue" at bounding box center [325, 62] width 63 height 12
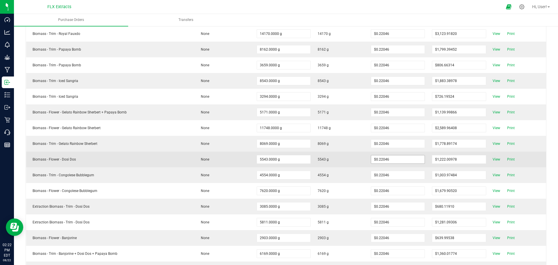
scroll to position [0, 0]
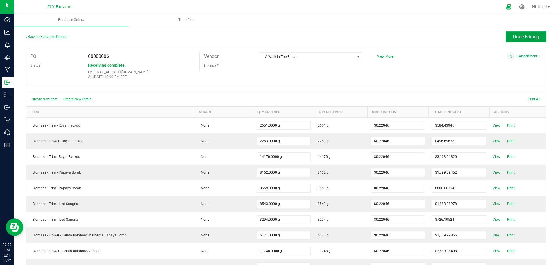
click at [526, 35] on span "Done Editing" at bounding box center [526, 37] width 26 height 6
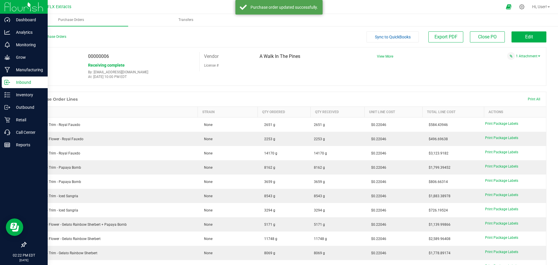
click at [7, 80] on icon at bounding box center [7, 82] width 6 height 6
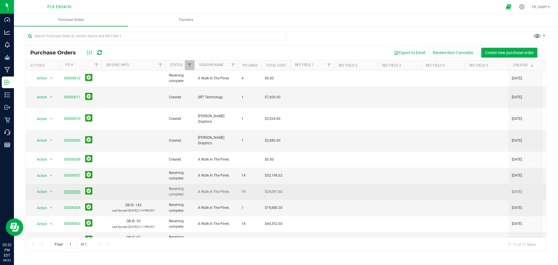
click at [70, 190] on link "00000006" at bounding box center [72, 192] width 16 height 4
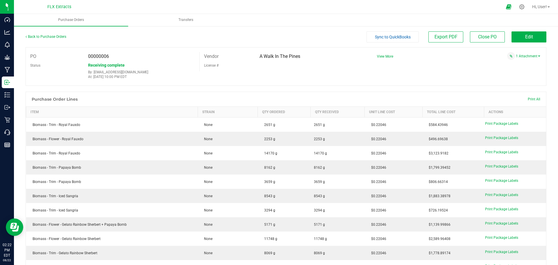
click at [397, 38] on span "Sync to QuickBooks" at bounding box center [393, 37] width 36 height 5
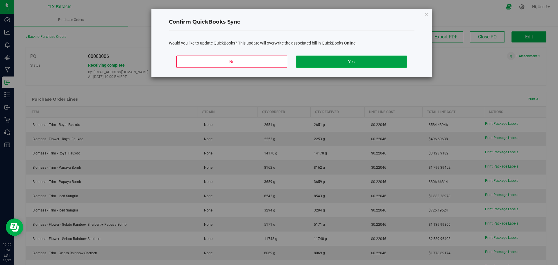
click at [376, 62] on button "Yes" at bounding box center [351, 62] width 111 height 12
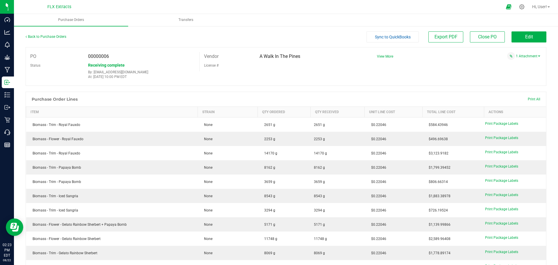
click at [396, 40] on button "Sync to QuickBooks" at bounding box center [393, 36] width 52 height 11
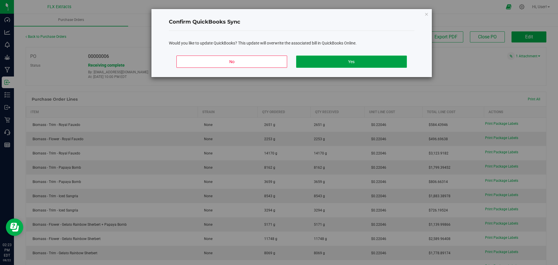
click at [325, 66] on button "Yes" at bounding box center [351, 62] width 111 height 12
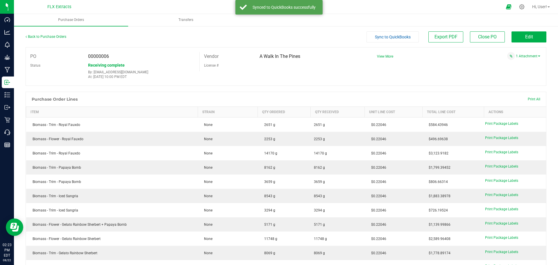
click at [48, 34] on div "Back to Purchase Orders" at bounding box center [91, 36] width 130 height 10
click at [50, 35] on link "Back to Purchase Orders" at bounding box center [46, 37] width 41 height 4
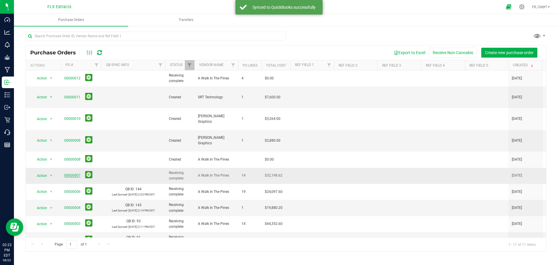
click at [74, 173] on link "00000007" at bounding box center [72, 175] width 16 height 4
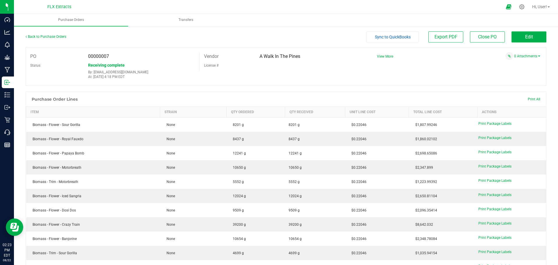
click at [390, 41] on button "Sync to QuickBooks" at bounding box center [393, 36] width 52 height 11
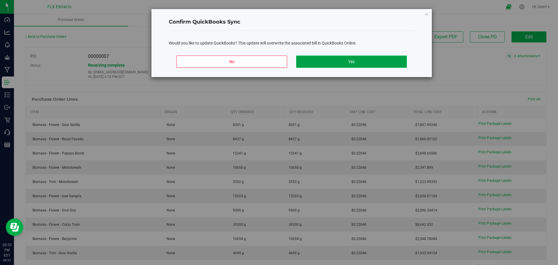
click at [359, 60] on button "Yes" at bounding box center [351, 62] width 111 height 12
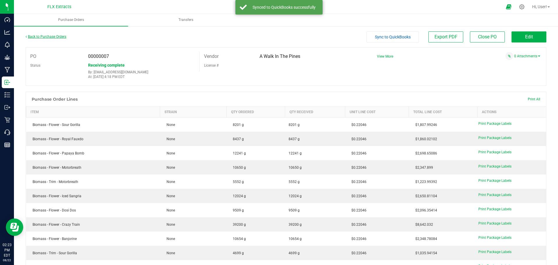
click at [33, 36] on link "Back to Purchase Orders" at bounding box center [46, 37] width 41 height 4
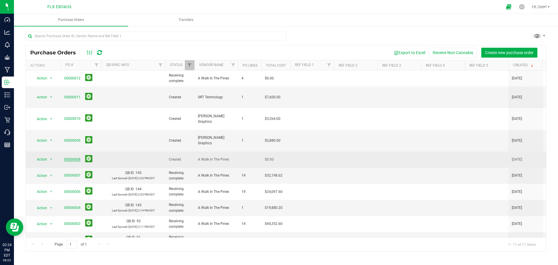
click at [78, 157] on link "00000008" at bounding box center [72, 159] width 16 height 4
drag, startPoint x: 142, startPoint y: 136, endPoint x: 273, endPoint y: 130, distance: 131.0
click at [273, 152] on tr "Action Action Cancel purchase order Close purchase order Edit purchase order PO…" at bounding box center [379, 160] width 707 height 16
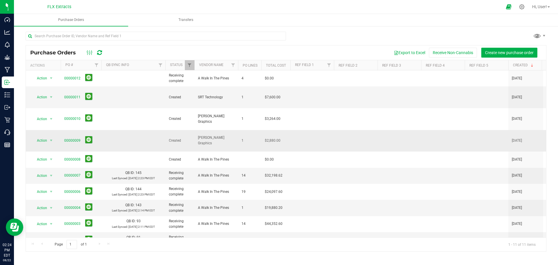
click at [128, 130] on td at bounding box center [133, 141] width 64 height 22
click at [73, 138] on link "00000009" at bounding box center [72, 140] width 16 height 4
click at [72, 95] on link "00000011" at bounding box center [72, 97] width 16 height 4
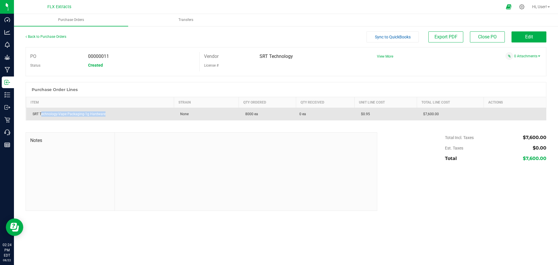
drag, startPoint x: 133, startPoint y: 111, endPoint x: 40, endPoint y: 110, distance: 92.5
click at [40, 110] on td "SRT Technology-Vape Packaging-1g Hardware" at bounding box center [100, 114] width 148 height 13
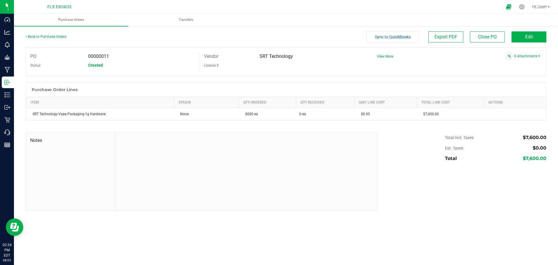
click at [97, 124] on div at bounding box center [286, 123] width 521 height 6
click at [522, 38] on button "Edit" at bounding box center [529, 36] width 35 height 11
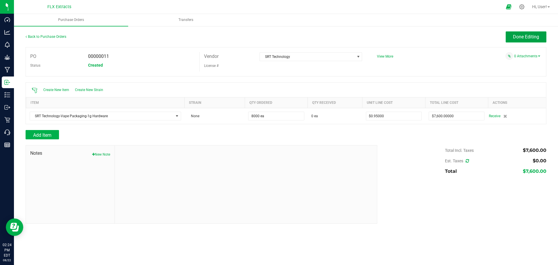
click at [522, 38] on span "Done Editing" at bounding box center [526, 37] width 26 height 6
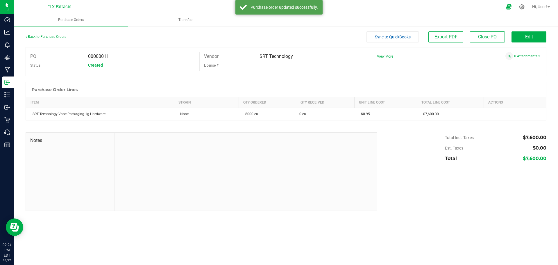
click at [403, 37] on span "Sync to QuickBooks" at bounding box center [393, 37] width 36 height 5
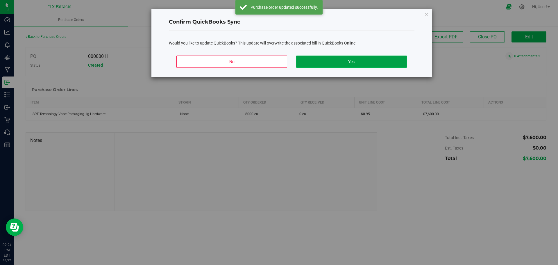
click at [383, 64] on button "Yes" at bounding box center [351, 62] width 111 height 12
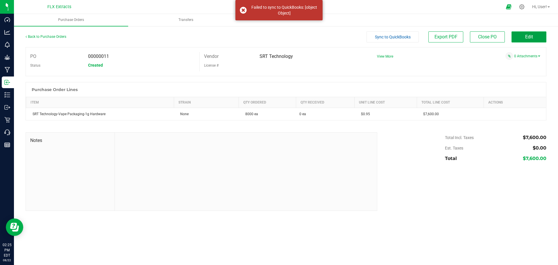
click at [526, 39] on span "Edit" at bounding box center [530, 37] width 8 height 6
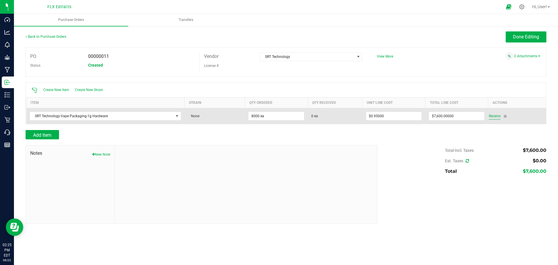
click at [492, 115] on span "Receive" at bounding box center [495, 116] width 12 height 7
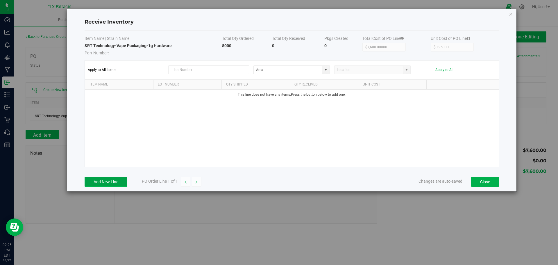
click at [91, 182] on button "Add New Line" at bounding box center [106, 182] width 43 height 10
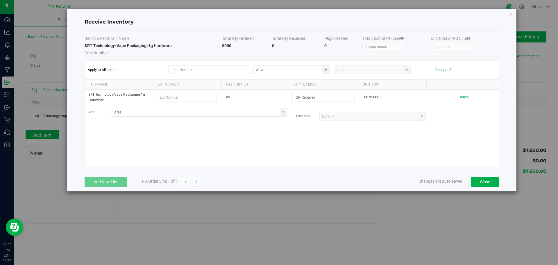
click at [177, 136] on div "SRT Technology-Vape Packaging-1g Hardware ea $0.95000 Cancel Area Location" at bounding box center [292, 128] width 414 height 77
click at [476, 181] on button "Close" at bounding box center [485, 182] width 28 height 10
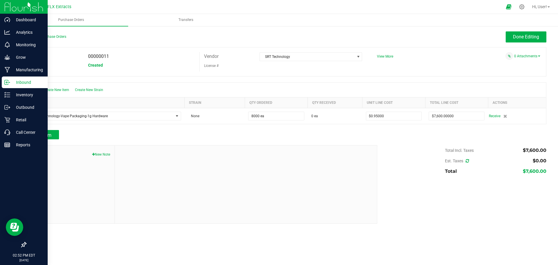
click at [10, 81] on p "Inbound" at bounding box center [27, 82] width 35 height 7
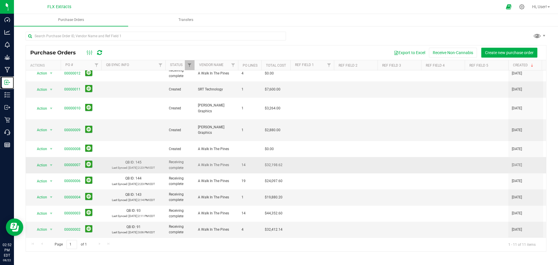
scroll to position [6, 0]
click at [66, 161] on span "00000007" at bounding box center [72, 164] width 16 height 6
click at [68, 162] on link "00000007" at bounding box center [72, 164] width 16 height 4
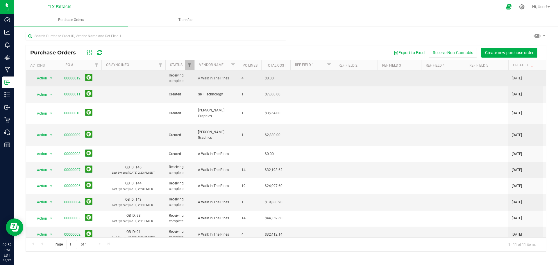
click at [68, 78] on link "00000012" at bounding box center [72, 78] width 16 height 4
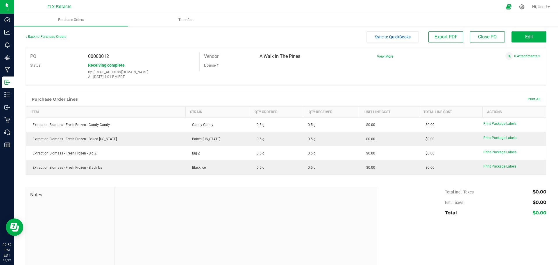
drag, startPoint x: 236, startPoint y: 123, endPoint x: 266, endPoint y: 181, distance: 65.3
click at [266, 181] on div "Back to Purchase Orders Sync to QuickBooks Export PDF Close PO Edit PO 00000012…" at bounding box center [286, 148] width 521 height 234
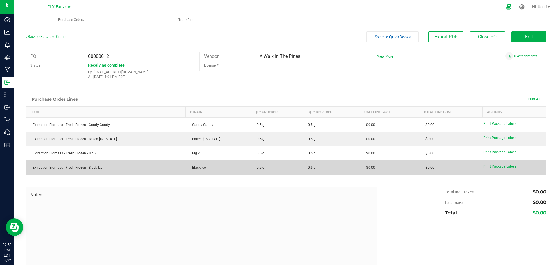
click at [268, 165] on td "0.5 g" at bounding box center [277, 167] width 54 height 14
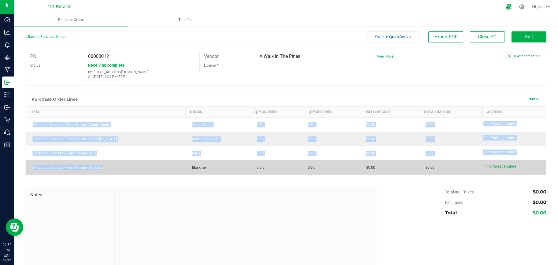
drag, startPoint x: 29, startPoint y: 121, endPoint x: 122, endPoint y: 170, distance: 104.6
click at [122, 170] on tbody "Extraction Biomass - Fresh Frozen - Candy Candy Candy Candy 0.5 g 0.5 g $0.00 $…" at bounding box center [286, 145] width 521 height 57
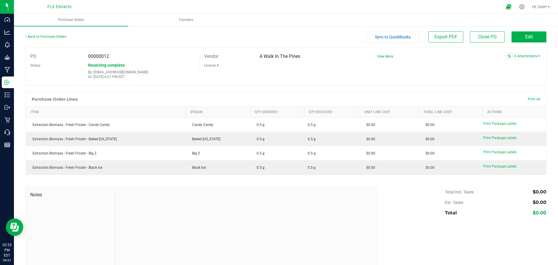
click at [296, 86] on div at bounding box center [286, 89] width 521 height 6
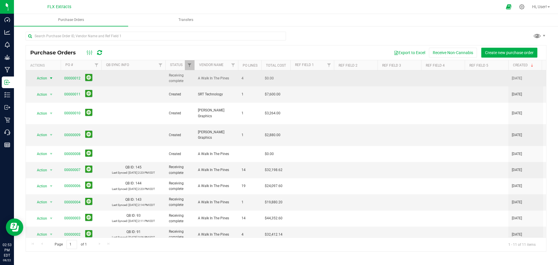
click at [43, 79] on span "Action" at bounding box center [40, 78] width 16 height 8
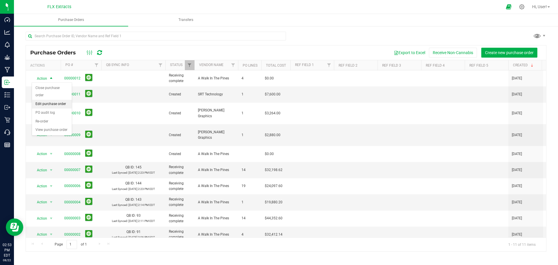
click at [61, 104] on li "Edit purchase order" at bounding box center [52, 104] width 40 height 9
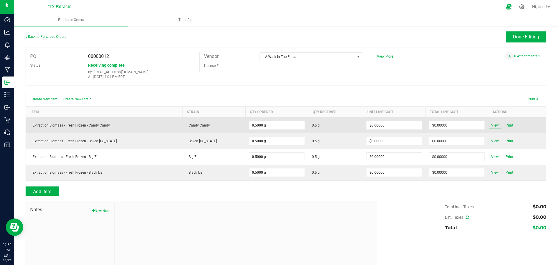
click at [492, 125] on span "View" at bounding box center [495, 125] width 12 height 7
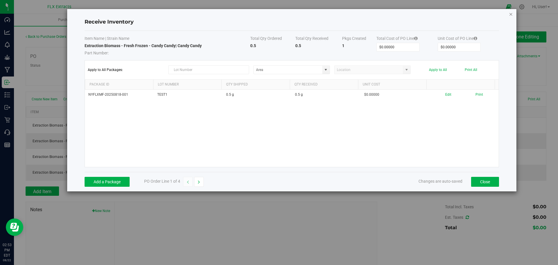
click at [510, 16] on icon "Close modal" at bounding box center [511, 13] width 4 height 7
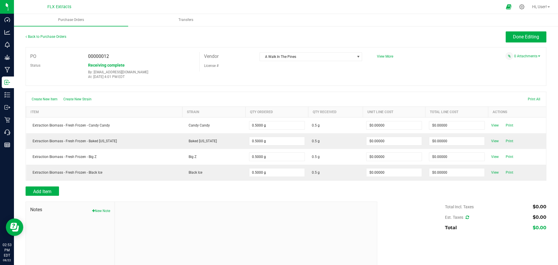
drag, startPoint x: 314, startPoint y: 99, endPoint x: 307, endPoint y: 98, distance: 7.9
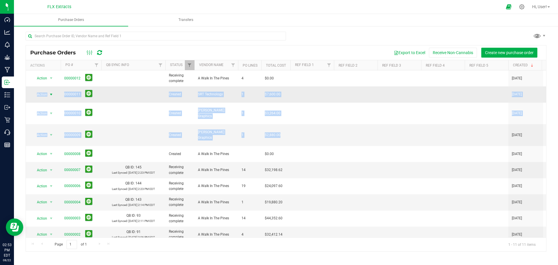
drag, startPoint x: 288, startPoint y: 121, endPoint x: 33, endPoint y: 95, distance: 256.4
click at [33, 95] on tbody "Action Action Close purchase order Edit purchase order PO audit log Re-order Vi…" at bounding box center [379, 167] width 707 height 194
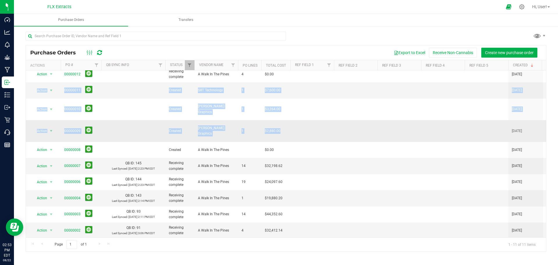
scroll to position [6, 0]
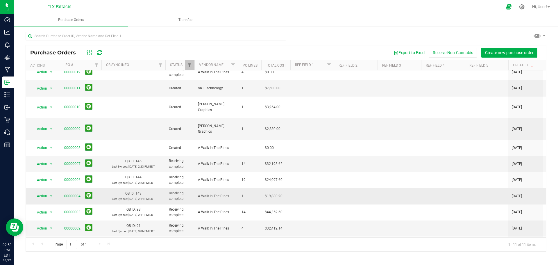
click at [133, 188] on td "QB ID: 143 Last Synced: [DATE] 2:14 PM EDT" at bounding box center [133, 196] width 64 height 16
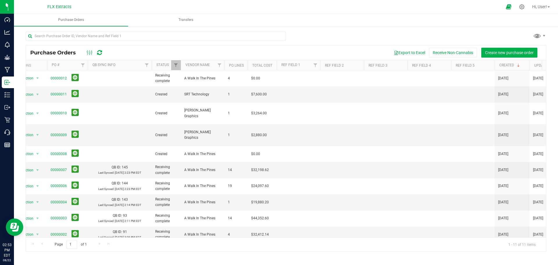
scroll to position [0, 0]
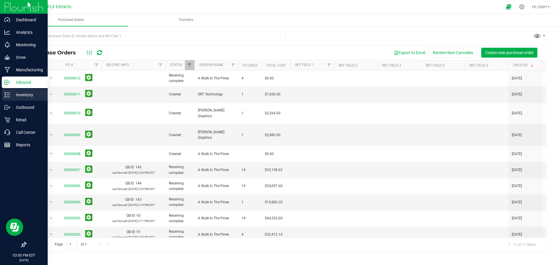
click at [32, 96] on p "Inventory" at bounding box center [27, 94] width 35 height 7
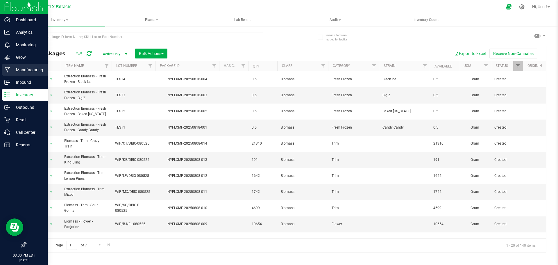
click at [39, 74] on div "Manufacturing" at bounding box center [25, 70] width 46 height 12
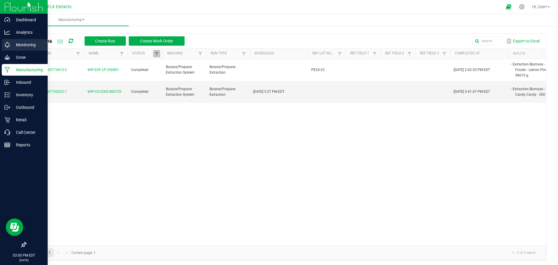
click at [22, 41] on p "Monitoring" at bounding box center [27, 44] width 35 height 7
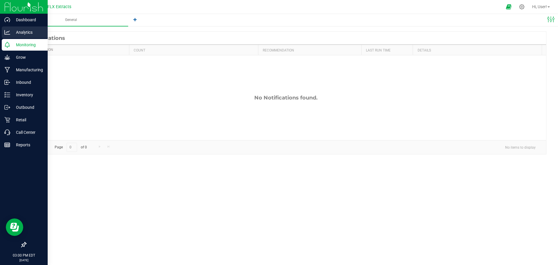
click at [27, 33] on p "Analytics" at bounding box center [27, 32] width 35 height 7
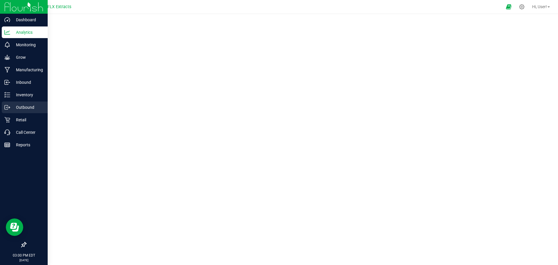
click at [13, 113] on div "Outbound" at bounding box center [25, 107] width 46 height 12
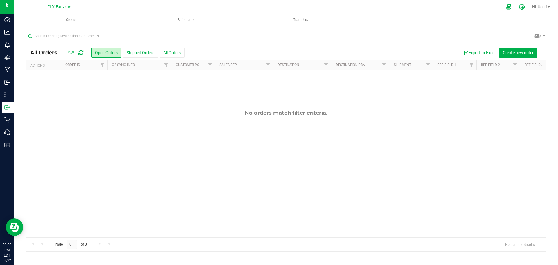
click at [520, 8] on icon at bounding box center [522, 7] width 6 height 6
